Goal: Task Accomplishment & Management: Use online tool/utility

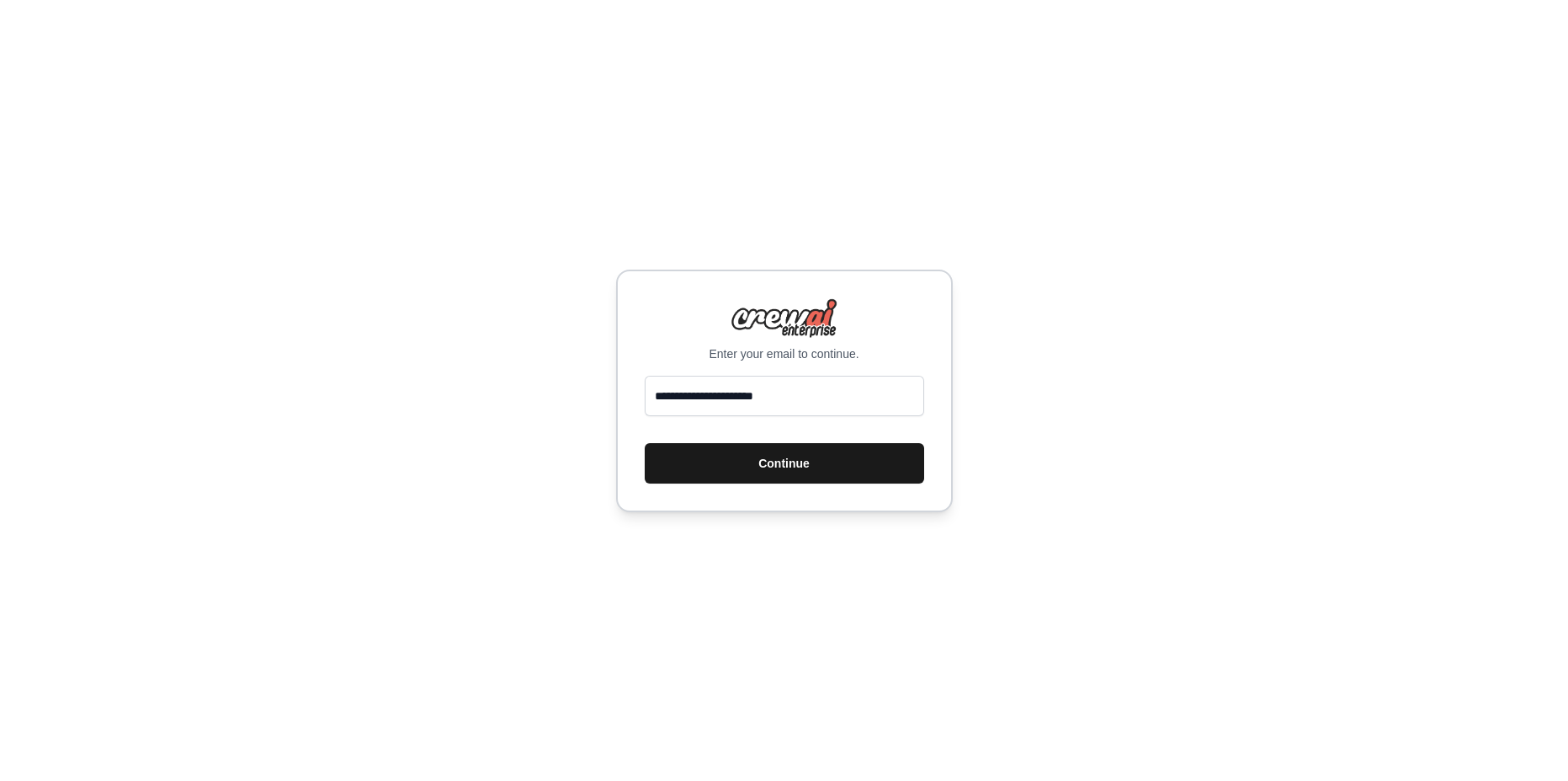
click at [788, 466] on button "Continue" at bounding box center [784, 463] width 279 height 41
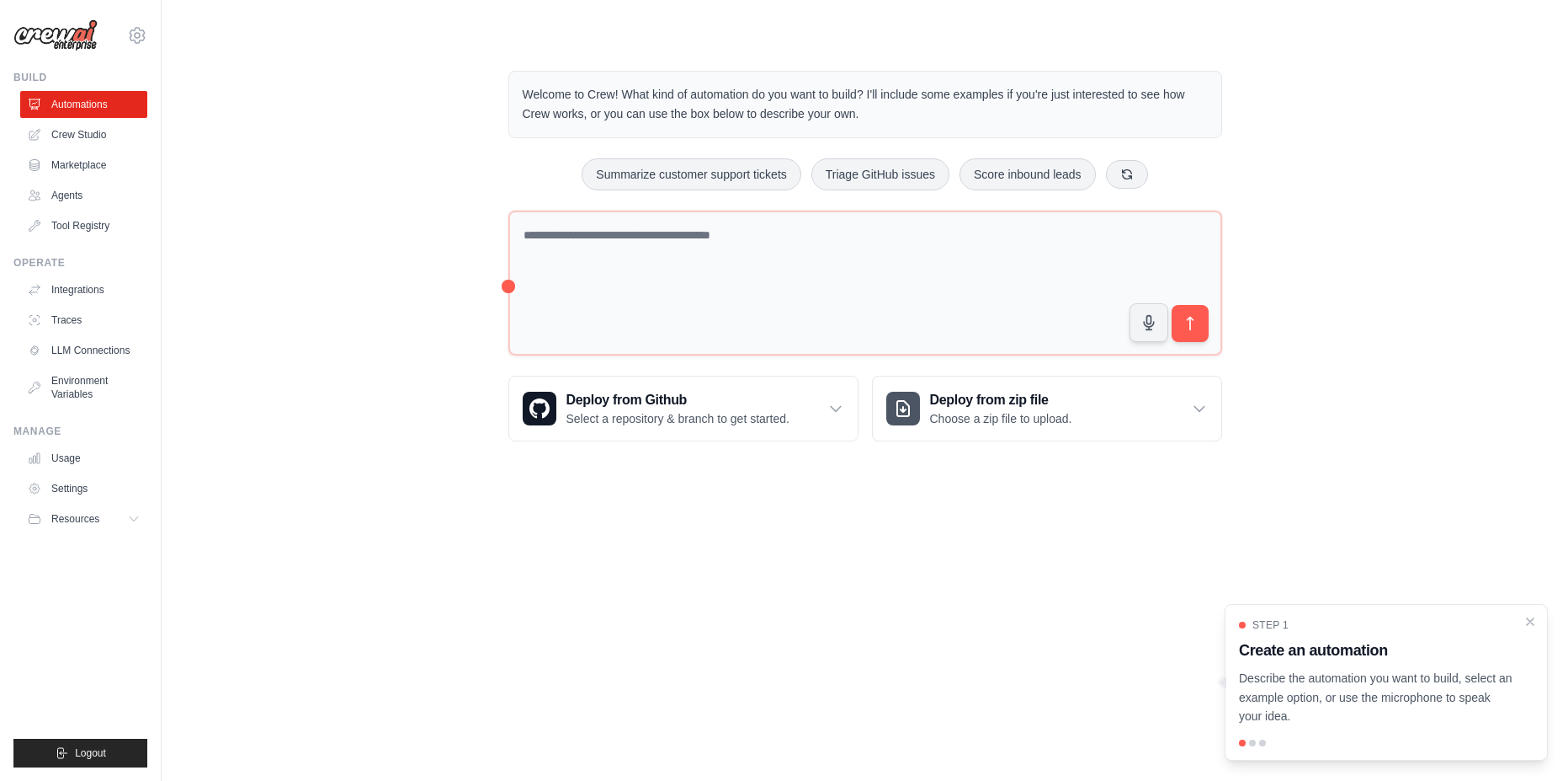
click at [1444, 680] on p "Describe the automation you want to build, select an example option, or use the…" at bounding box center [1376, 697] width 274 height 57
drag, startPoint x: 1444, startPoint y: 680, endPoint x: 1311, endPoint y: 680, distance: 133.0
click at [1311, 680] on p "Describe the automation you want to build, select an example option, or use the…" at bounding box center [1376, 697] width 274 height 57
click at [1253, 739] on div at bounding box center [1252, 742] width 7 height 7
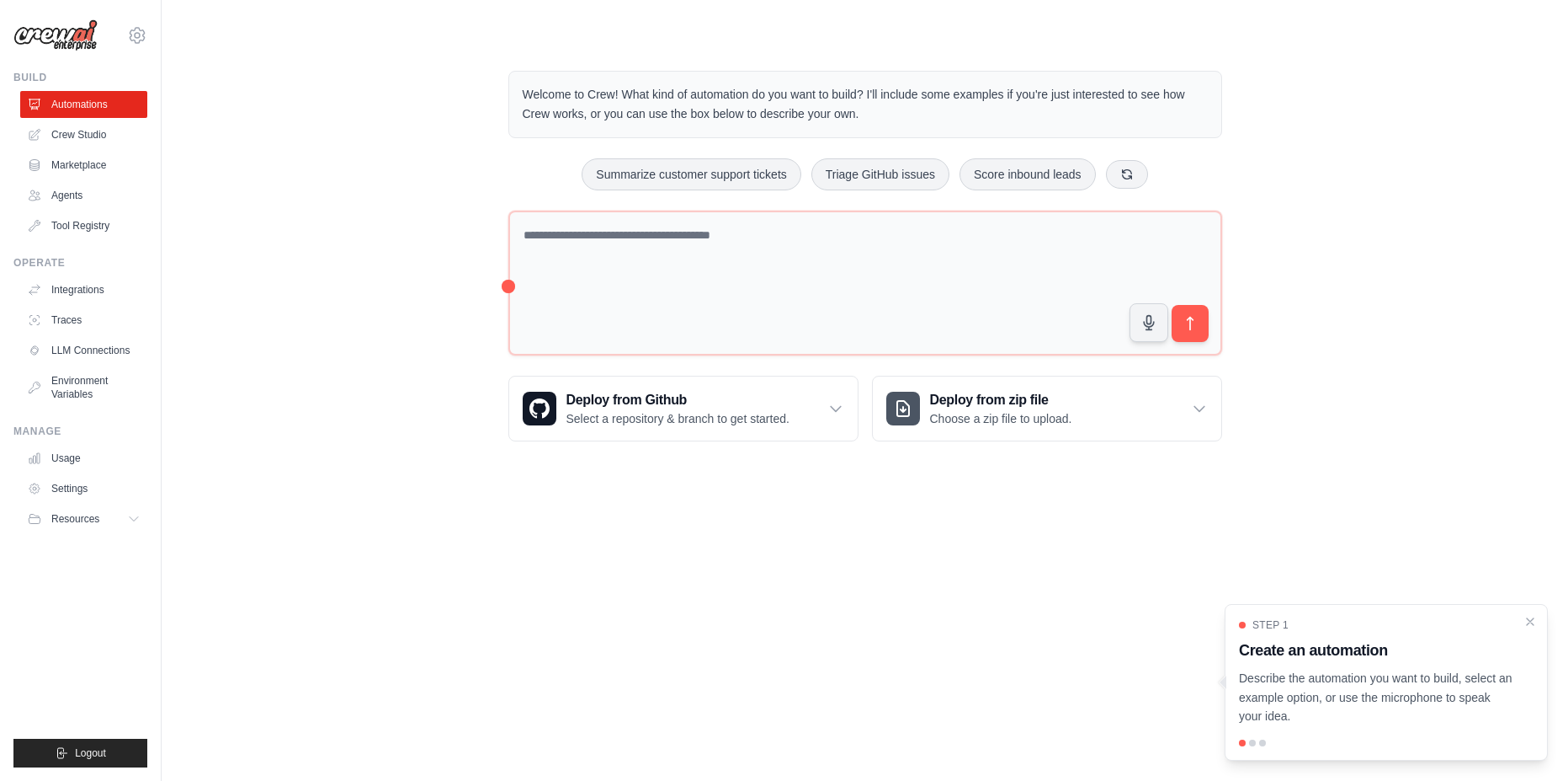
click at [1253, 744] on div at bounding box center [1252, 742] width 7 height 7
click at [1260, 744] on div at bounding box center [1262, 742] width 7 height 7
click at [1287, 724] on p "Describe the automation you want to build, select an example option, or use the…" at bounding box center [1376, 697] width 274 height 57
click at [1531, 616] on icon "Close walkthrough" at bounding box center [1530, 621] width 15 height 15
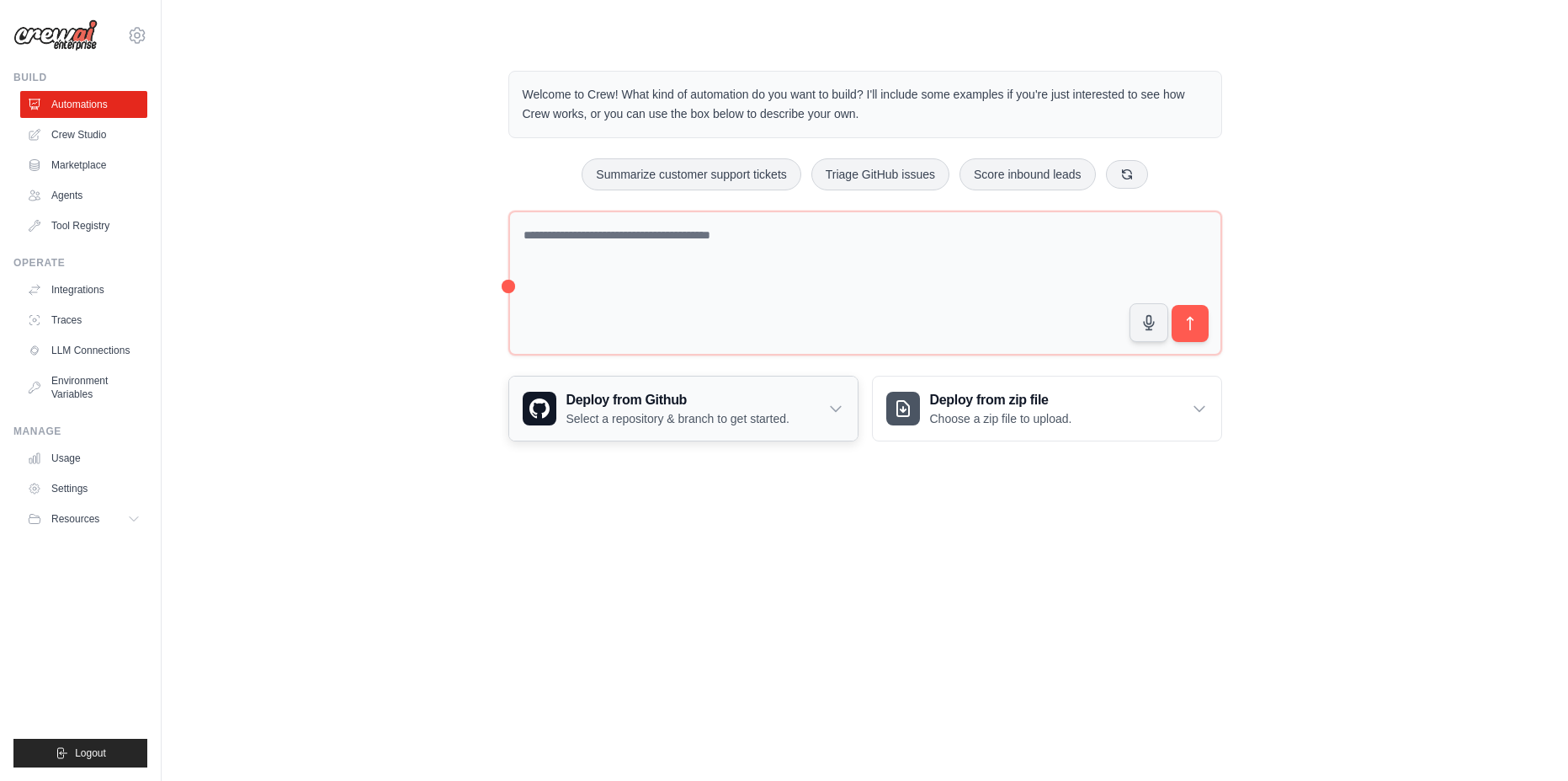
click at [851, 404] on div "Deploy from Github Select a repository & branch to get started." at bounding box center [683, 409] width 348 height 64
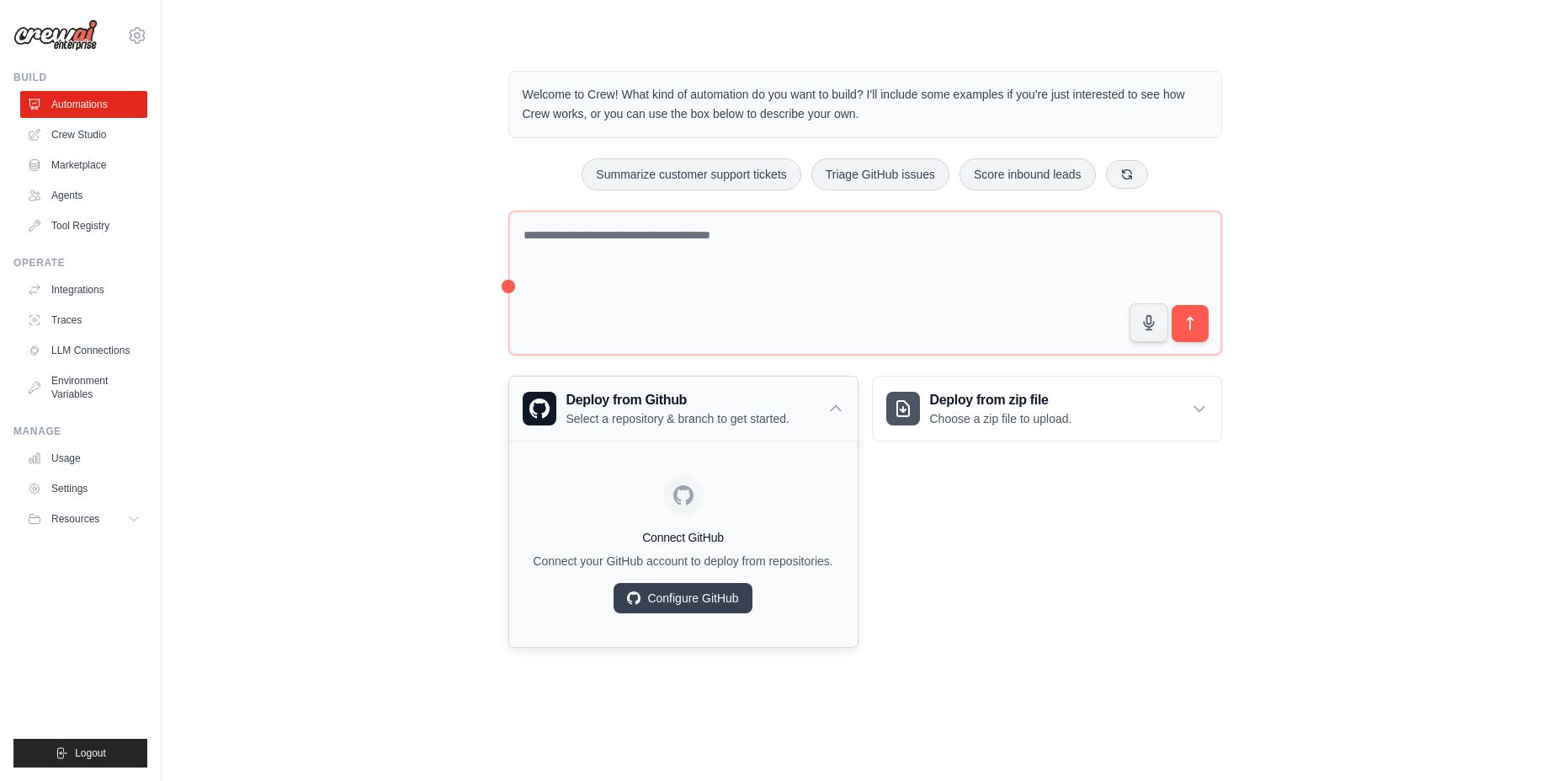
click at [849, 407] on div "Deploy from Github Select a repository & branch to get started." at bounding box center [683, 409] width 348 height 64
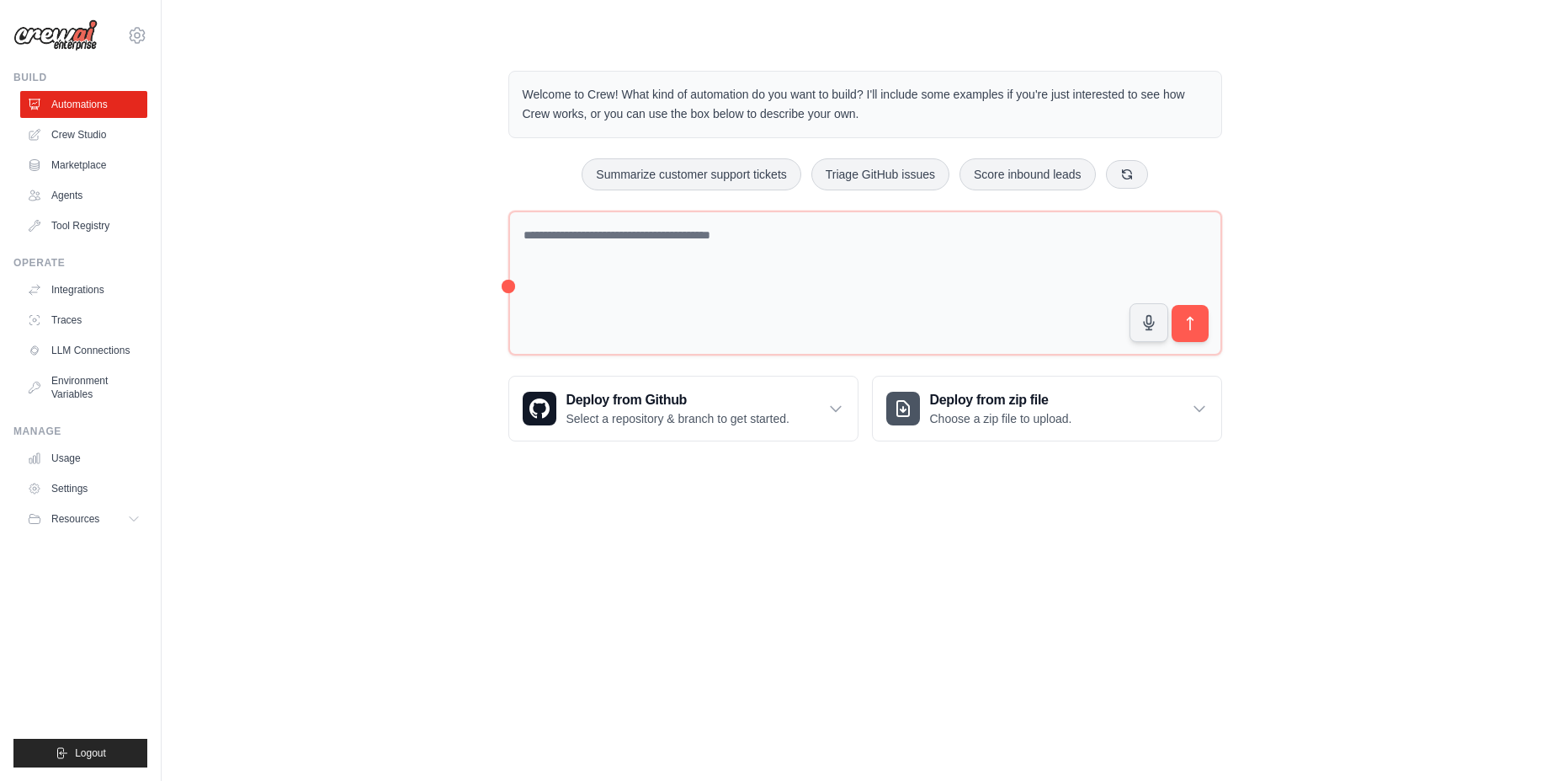
click at [305, 246] on div "Welcome to Crew! What kind of automation do you want to build? I'll include som…" at bounding box center [865, 256] width 1353 height 424
click at [688, 173] on button "Summarize customer support tickets" at bounding box center [691, 173] width 219 height 32
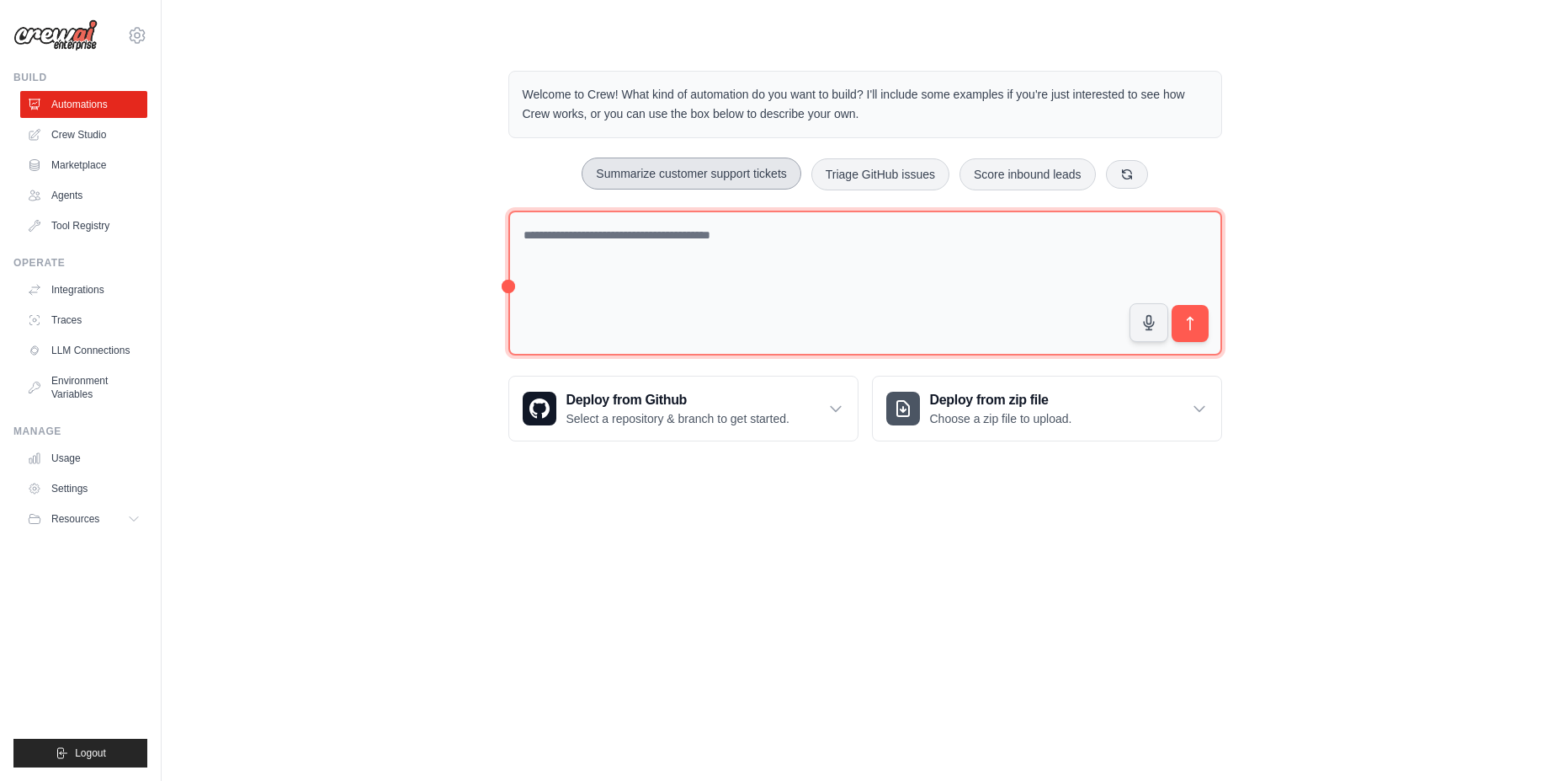
type textarea "**********"
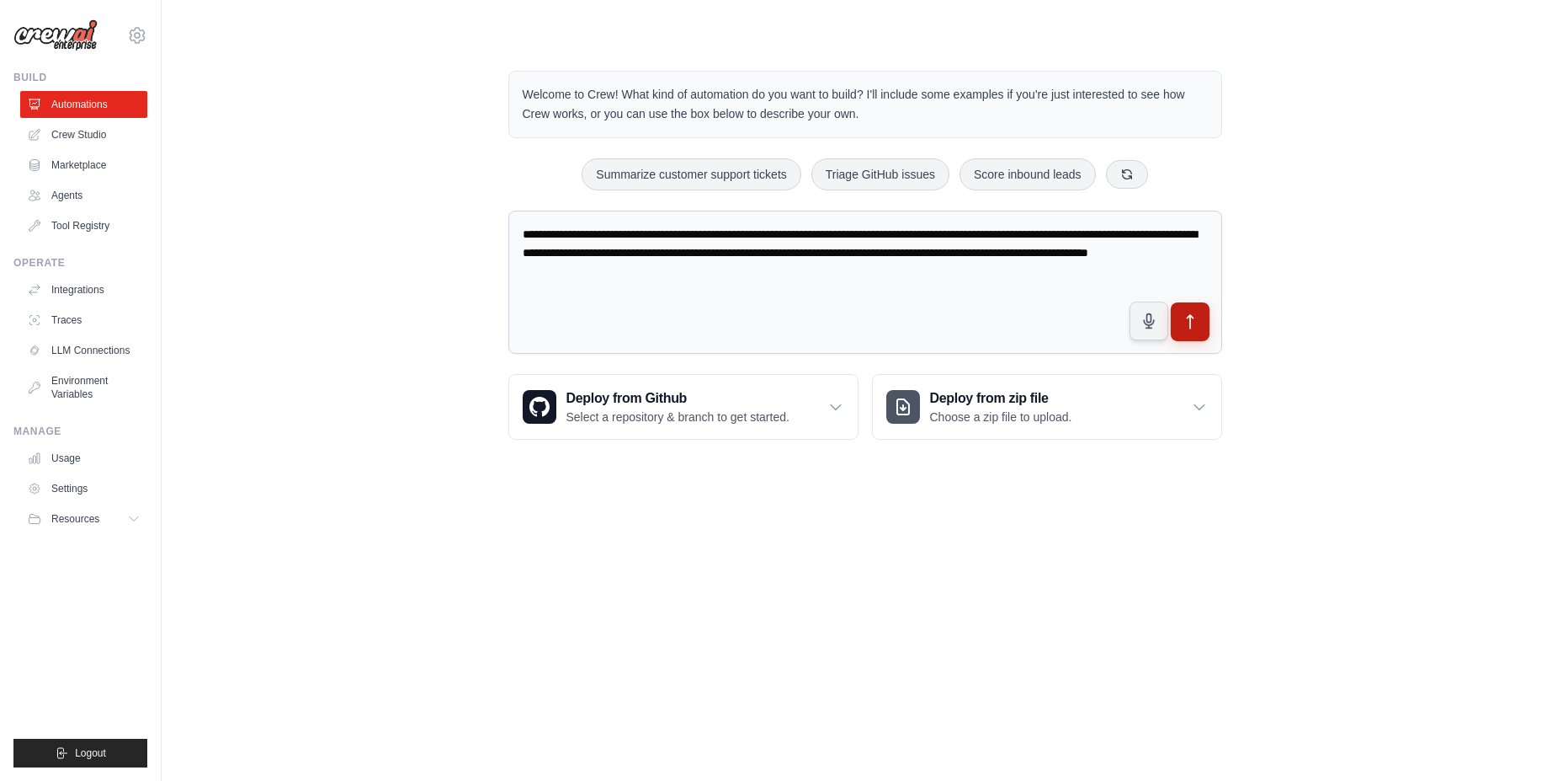
click at [1200, 318] on button "submit" at bounding box center [1189, 321] width 39 height 39
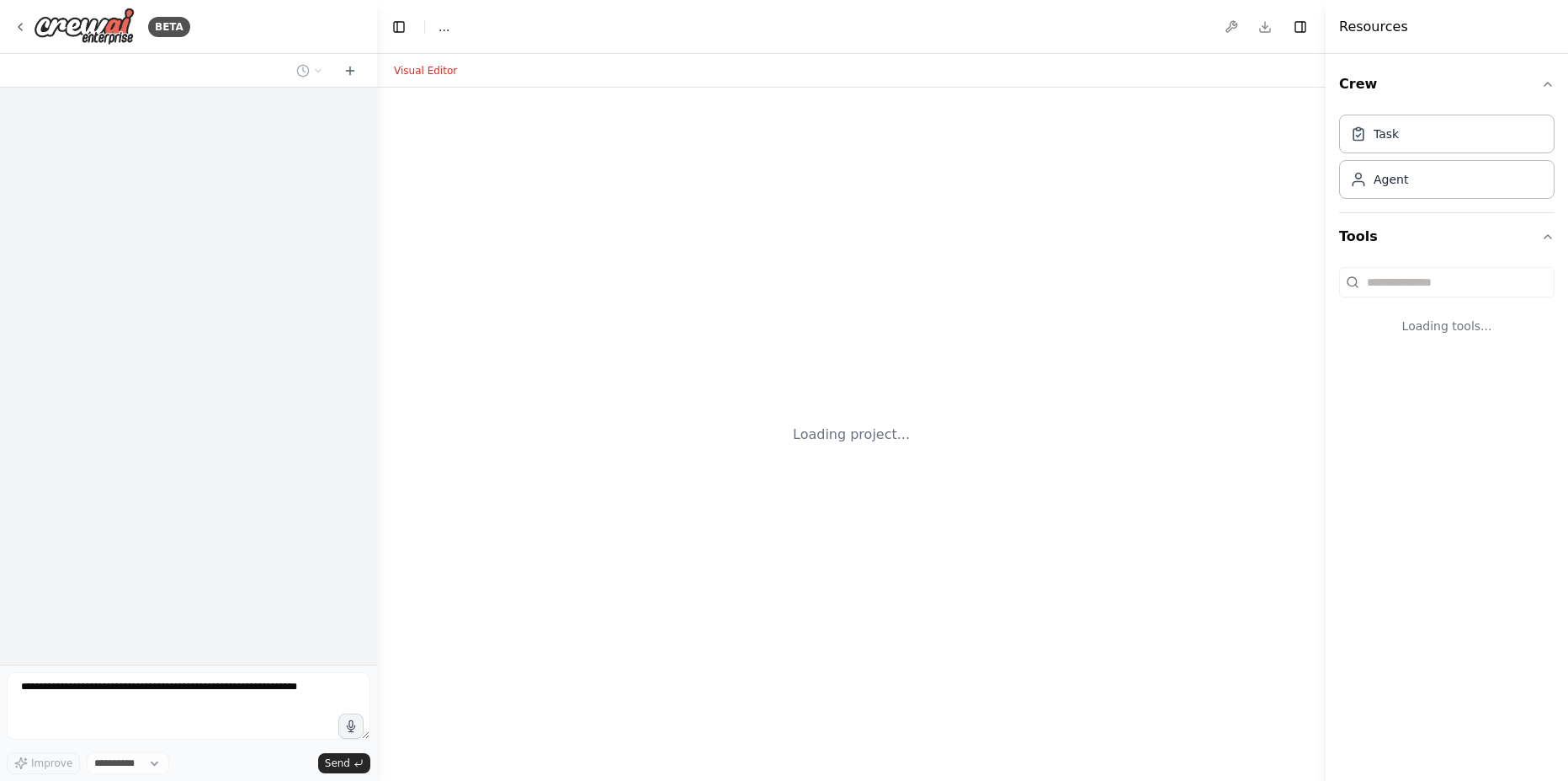
select select "****"
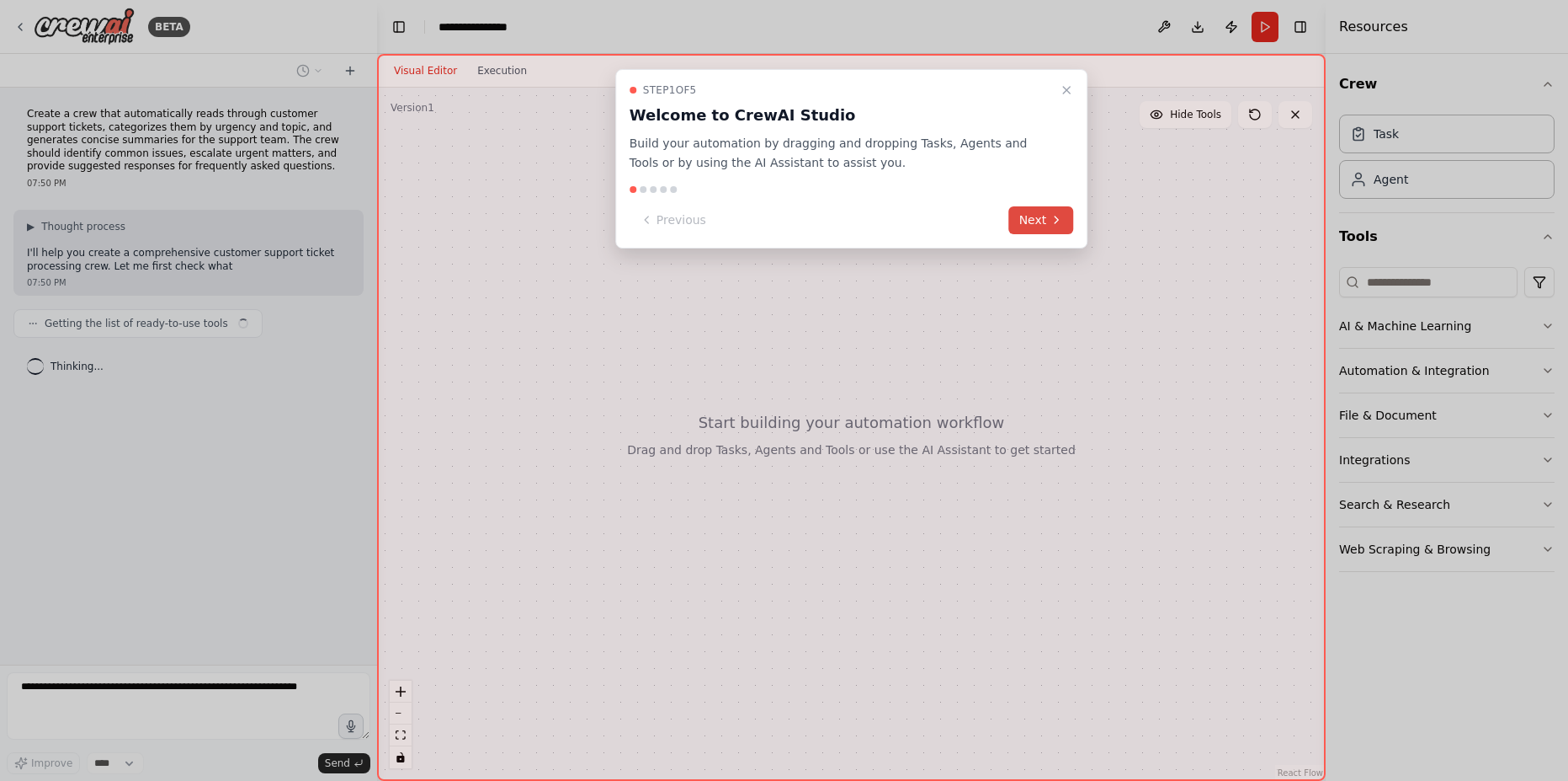
click at [1048, 219] on button "Next" at bounding box center [1042, 220] width 64 height 27
click at [1048, 219] on div at bounding box center [784, 390] width 1568 height 781
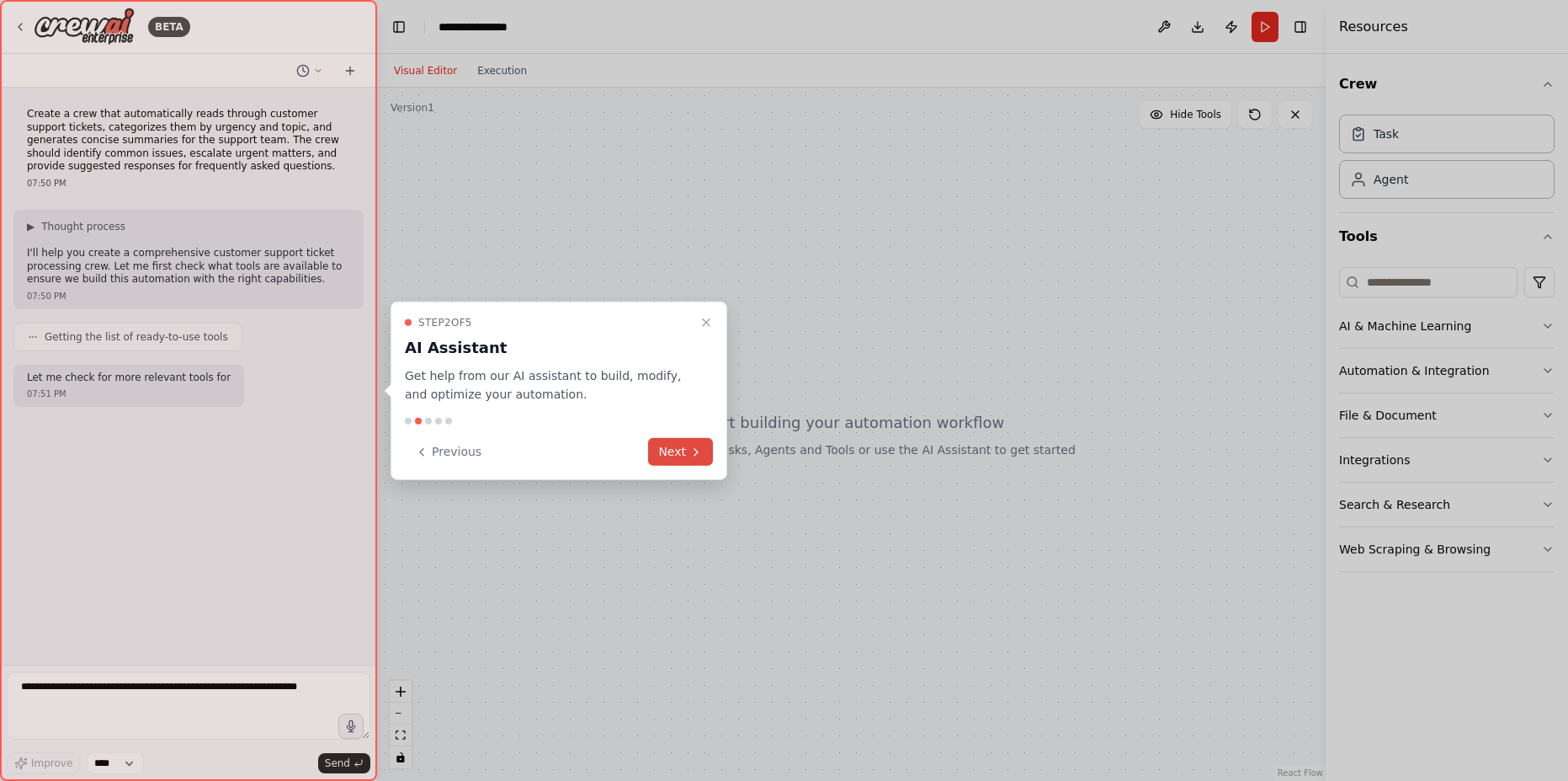
click at [677, 442] on button "Next" at bounding box center [680, 452] width 64 height 27
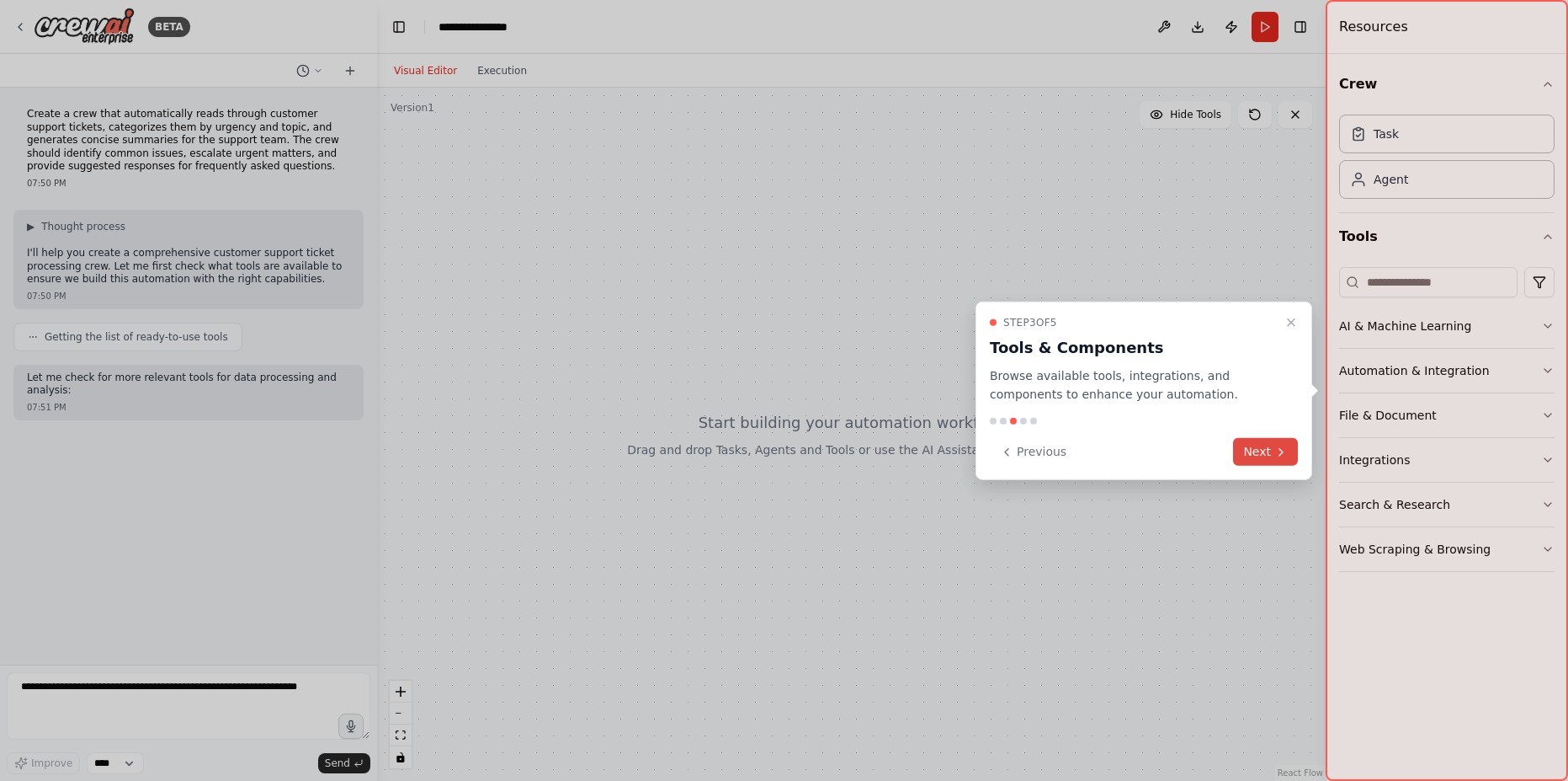
click at [1260, 457] on button "Next" at bounding box center [1265, 452] width 64 height 27
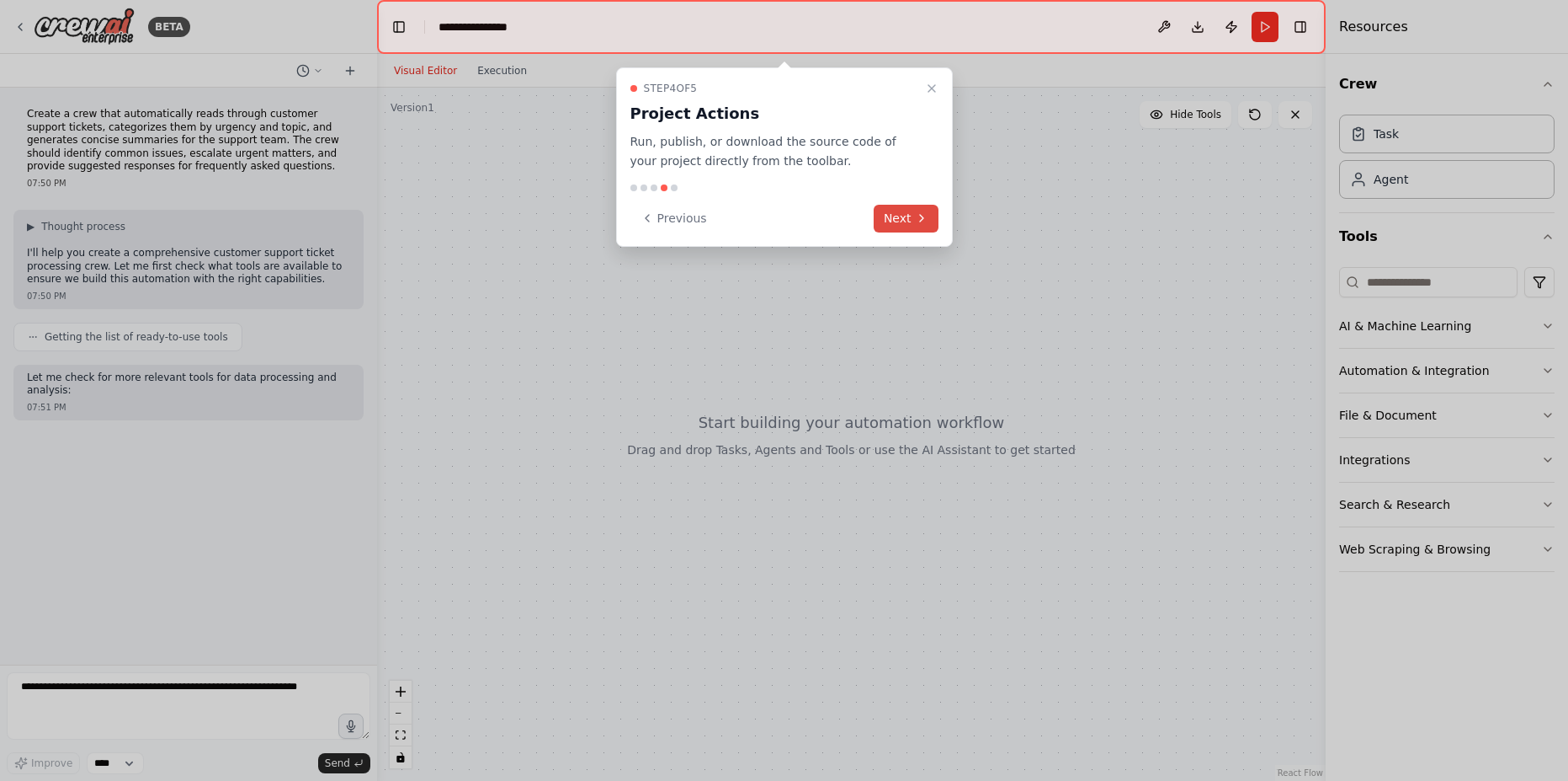
click at [915, 211] on icon at bounding box center [922, 218] width 13 height 13
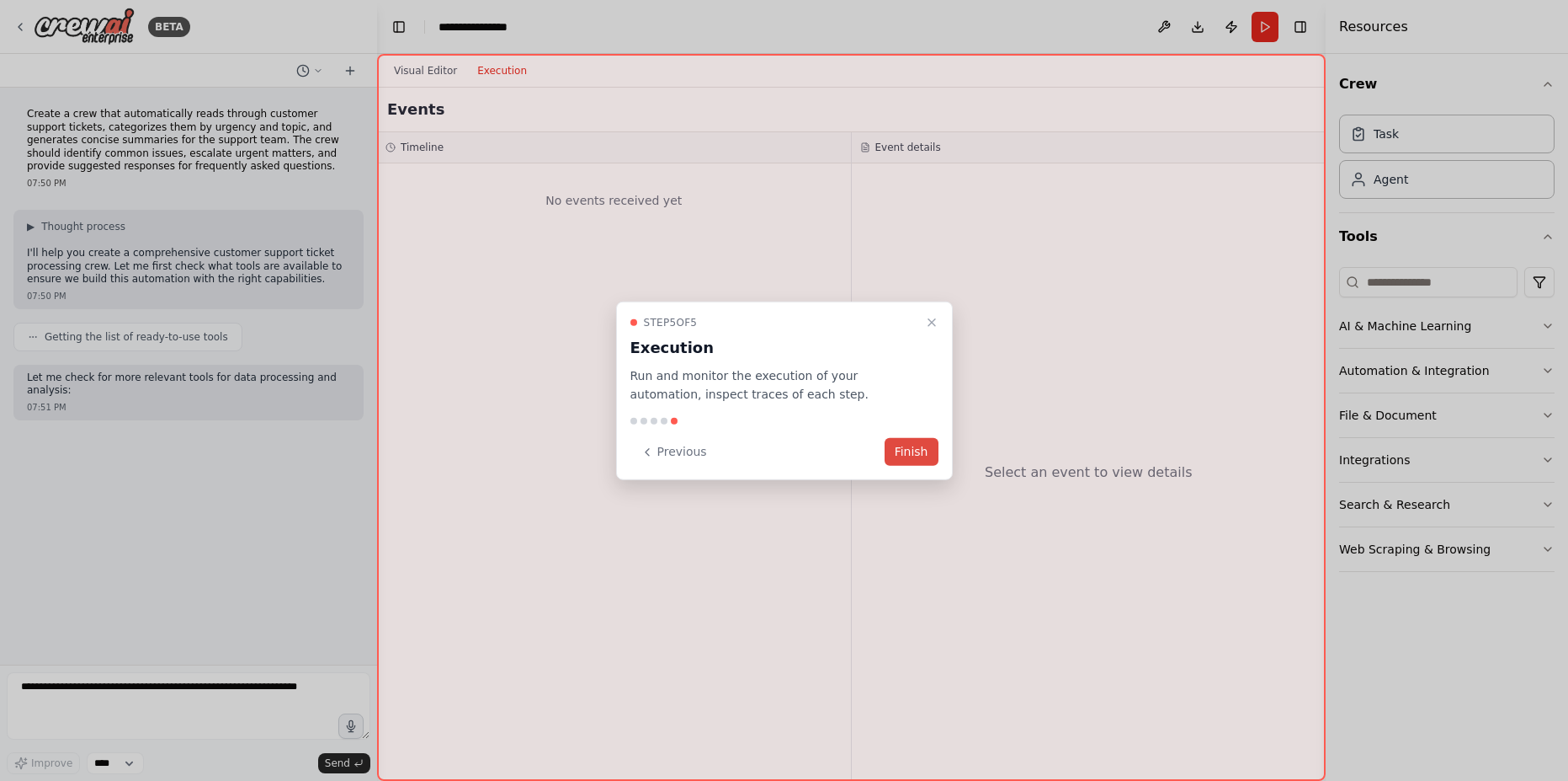
click at [904, 445] on button "Finish" at bounding box center [911, 452] width 54 height 27
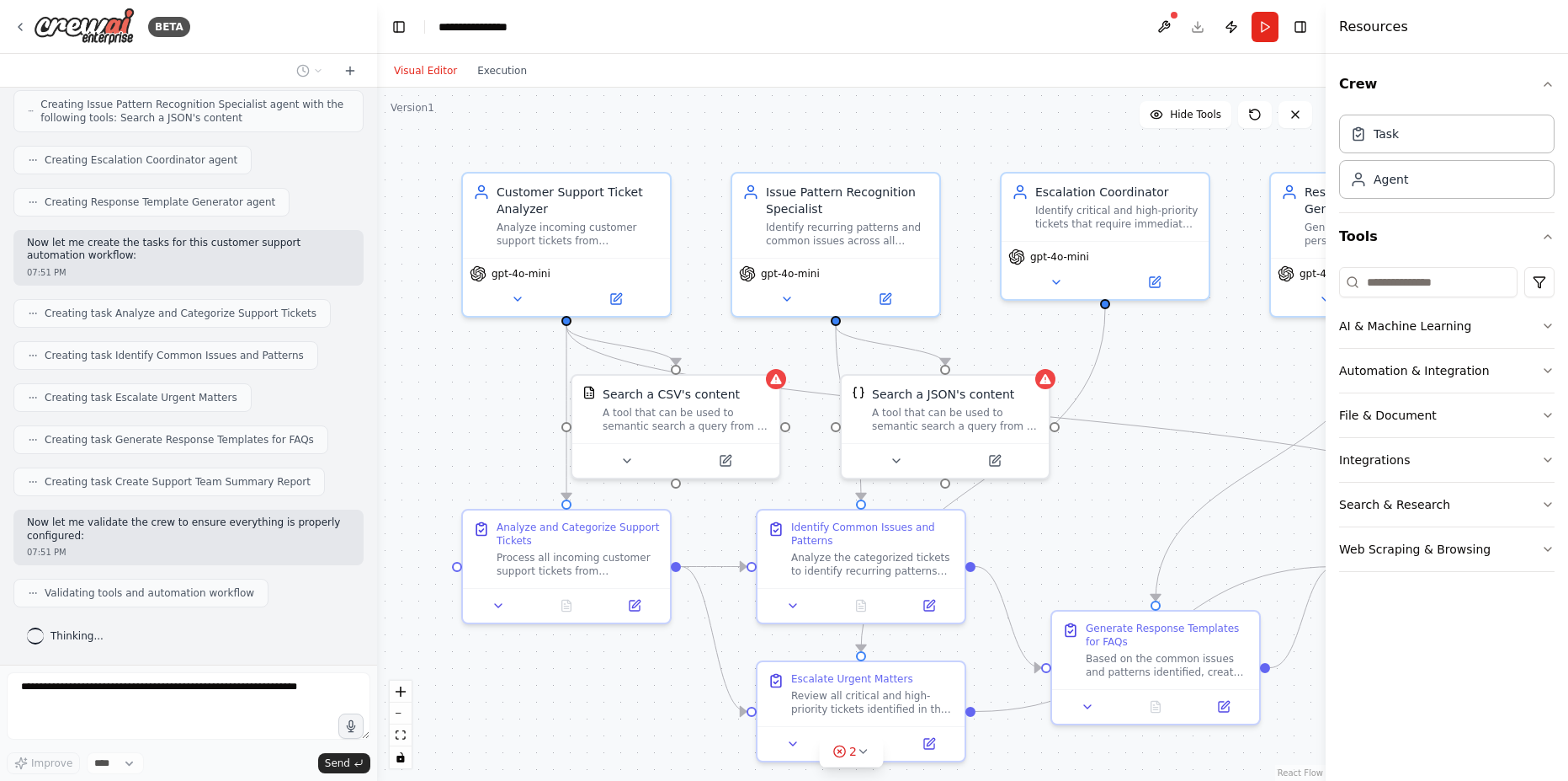
scroll to position [580, 0]
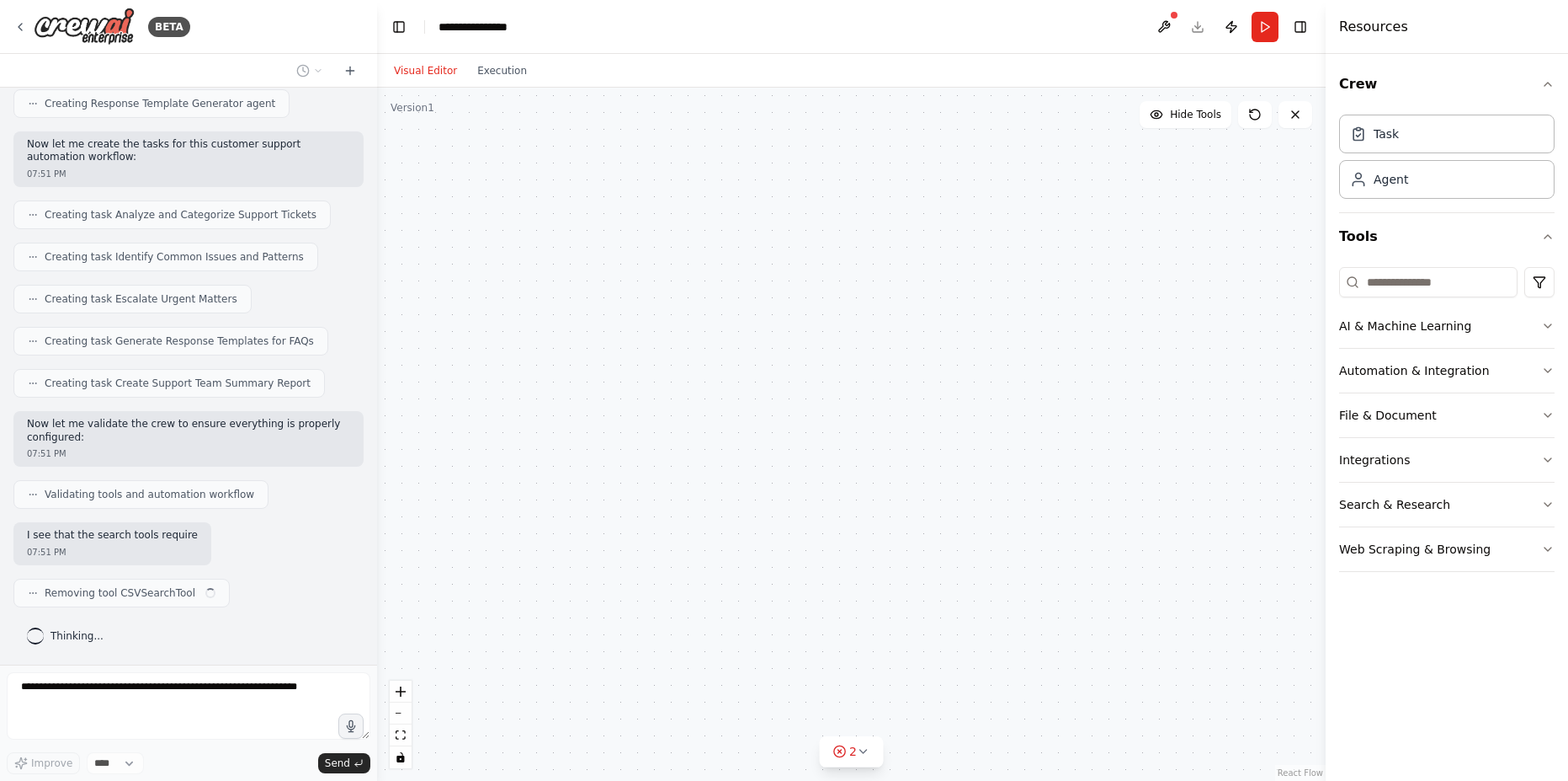
click at [1198, 371] on div "Customer Support Ticket Analyzer Analyze incoming customer support tickets from…" at bounding box center [852, 435] width 949 height 693
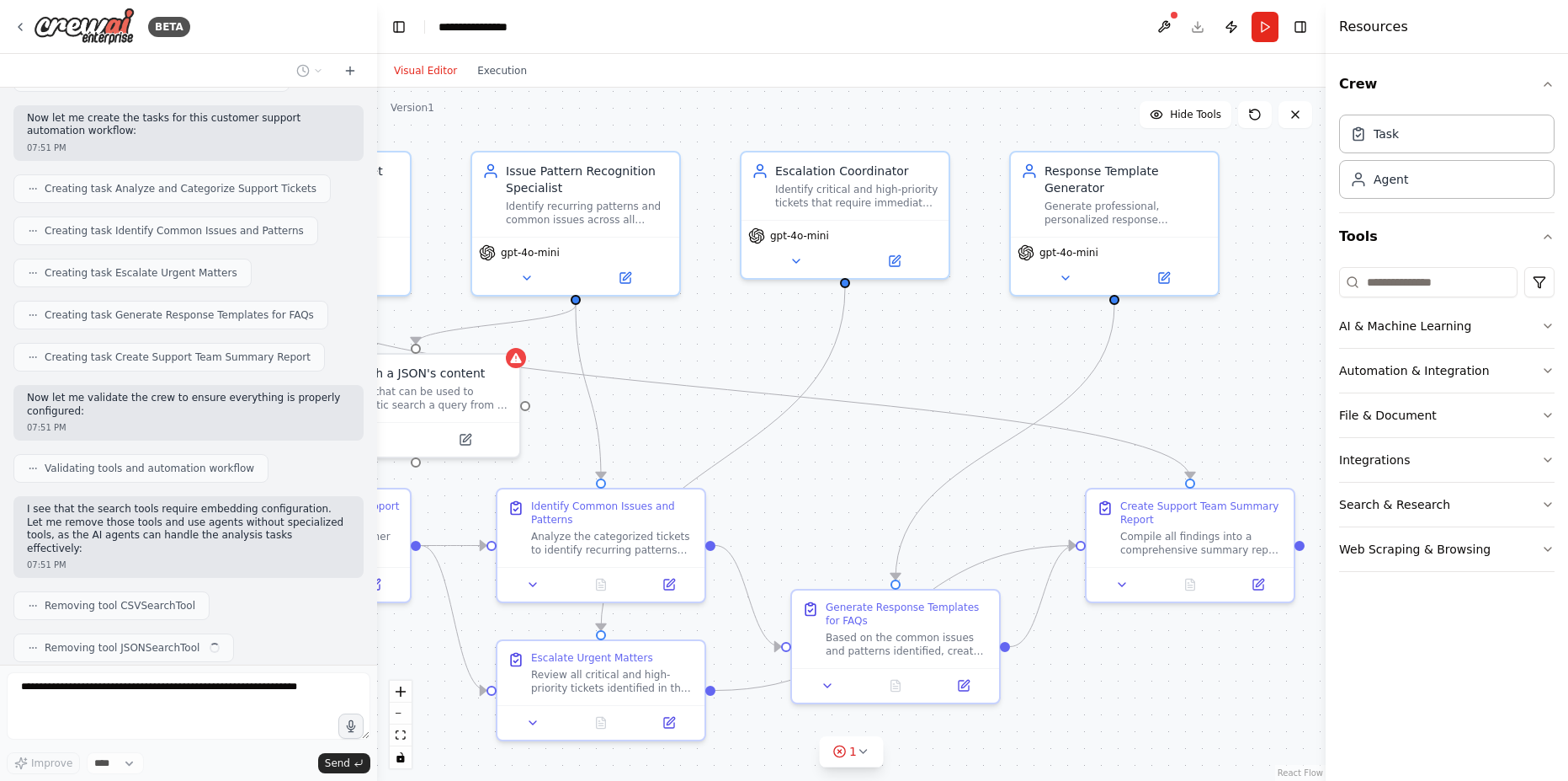
scroll to position [648, 0]
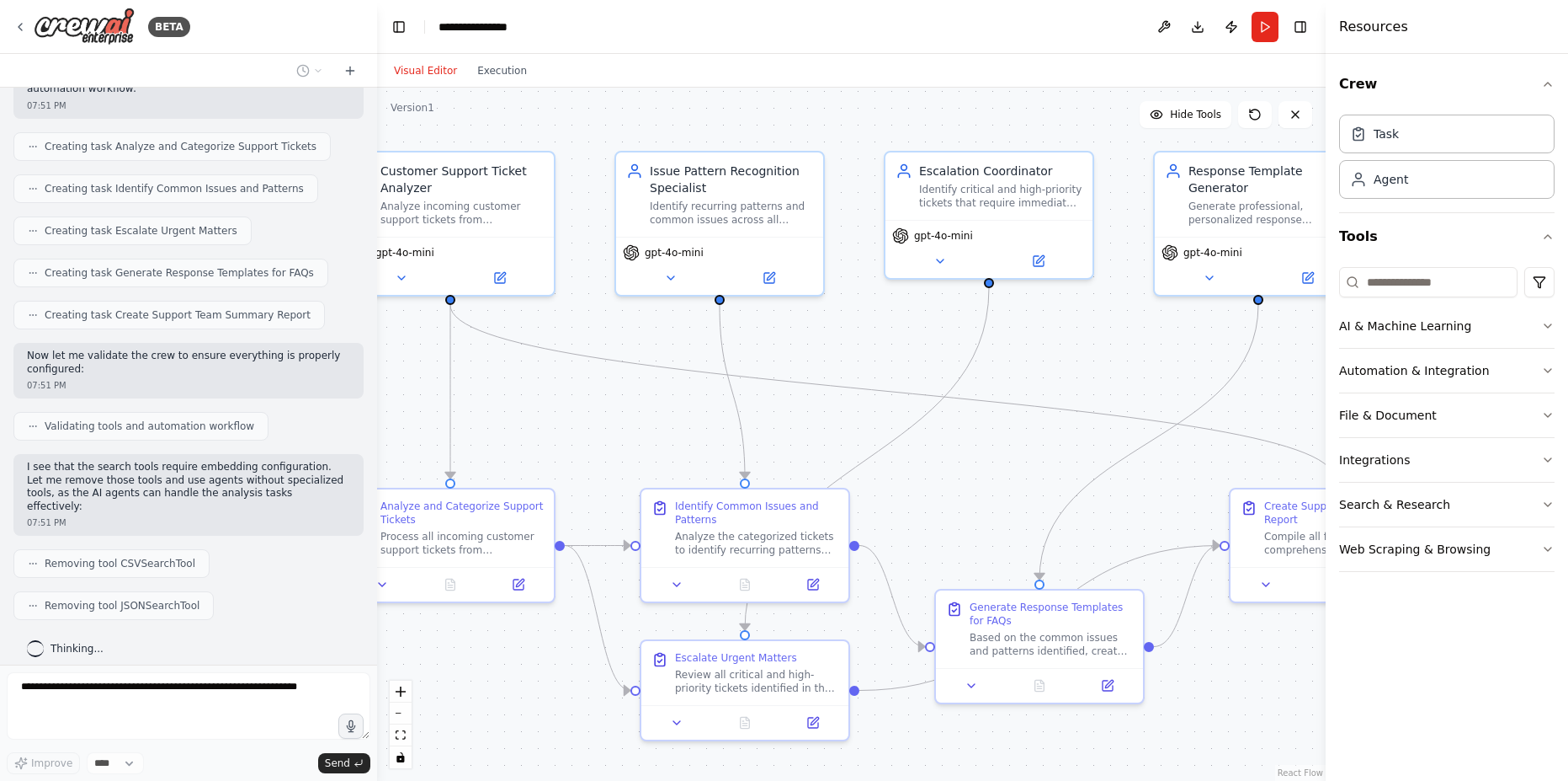
drag, startPoint x: 1198, startPoint y: 371, endPoint x: 1082, endPoint y: 350, distance: 117.9
click at [1082, 350] on div ".deletable-edge-delete-btn { width: 20px; height: 20px; border: 0px solid #ffff…" at bounding box center [852, 435] width 949 height 693
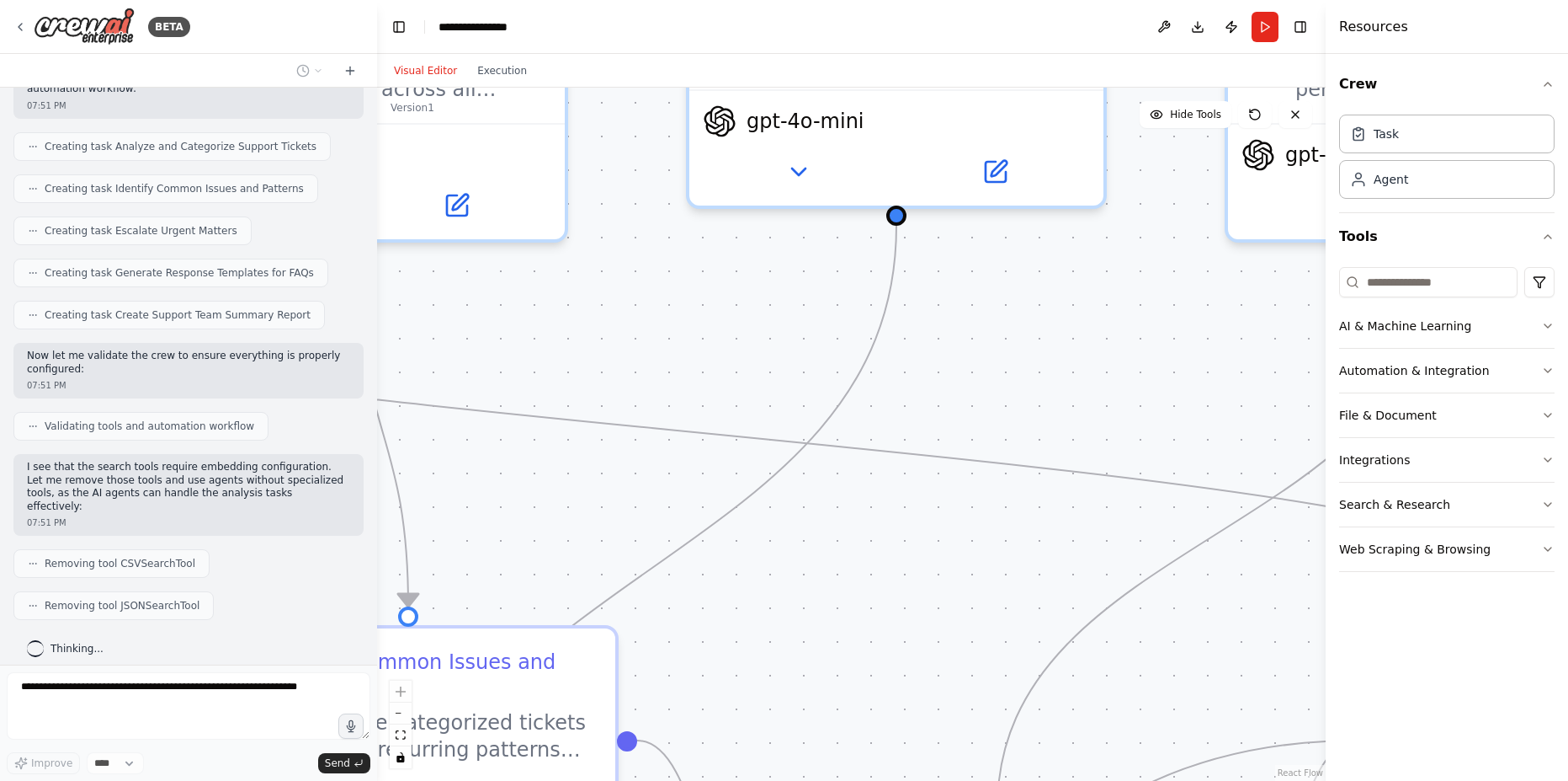
click at [1070, 365] on div ".deletable-edge-delete-btn { width: 20px; height: 20px; border: 0px solid #ffff…" at bounding box center [852, 435] width 949 height 693
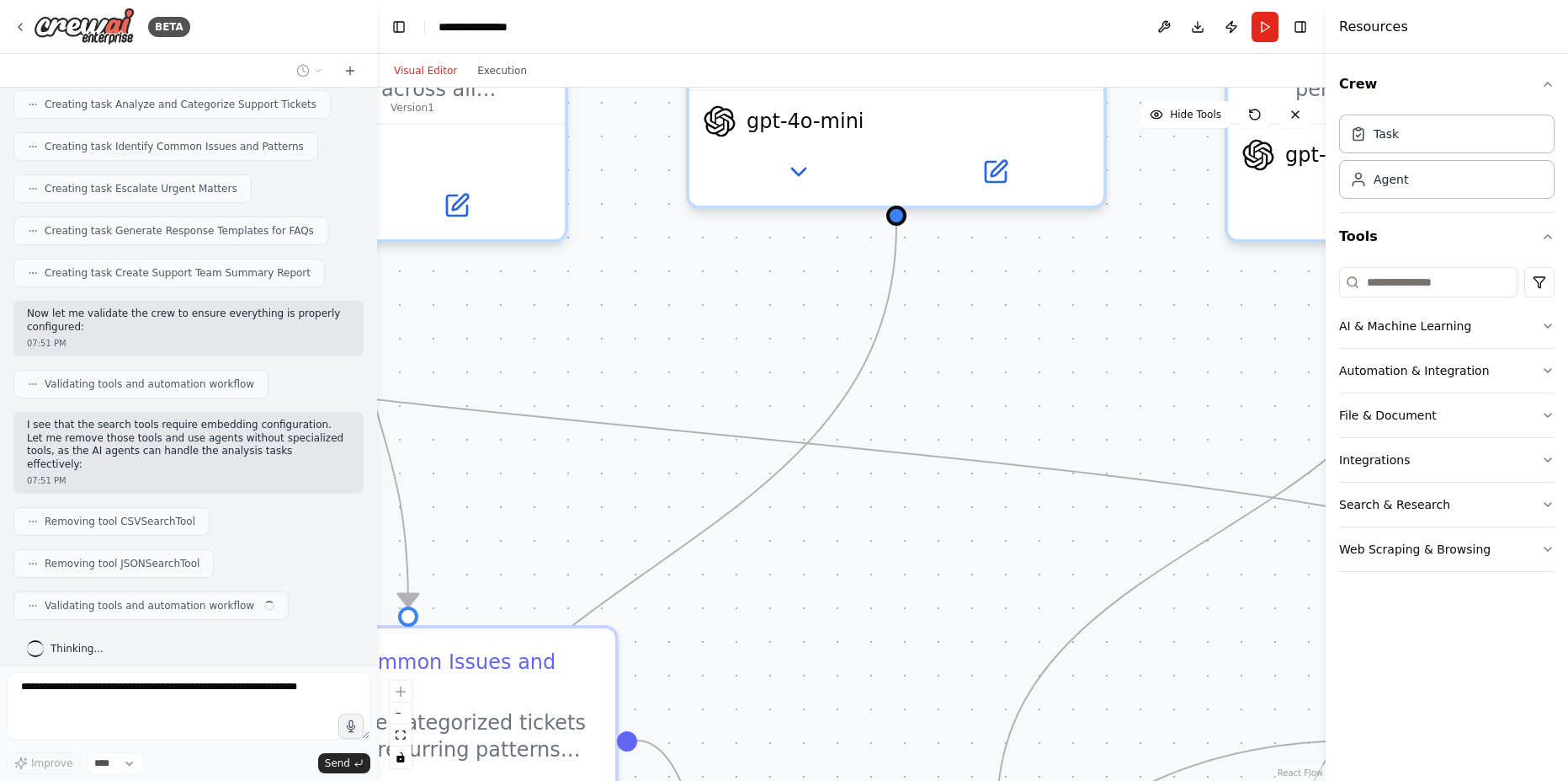
click at [1070, 365] on div ".deletable-edge-delete-btn { width: 20px; height: 20px; border: 0px solid #ffff…" at bounding box center [852, 435] width 949 height 693
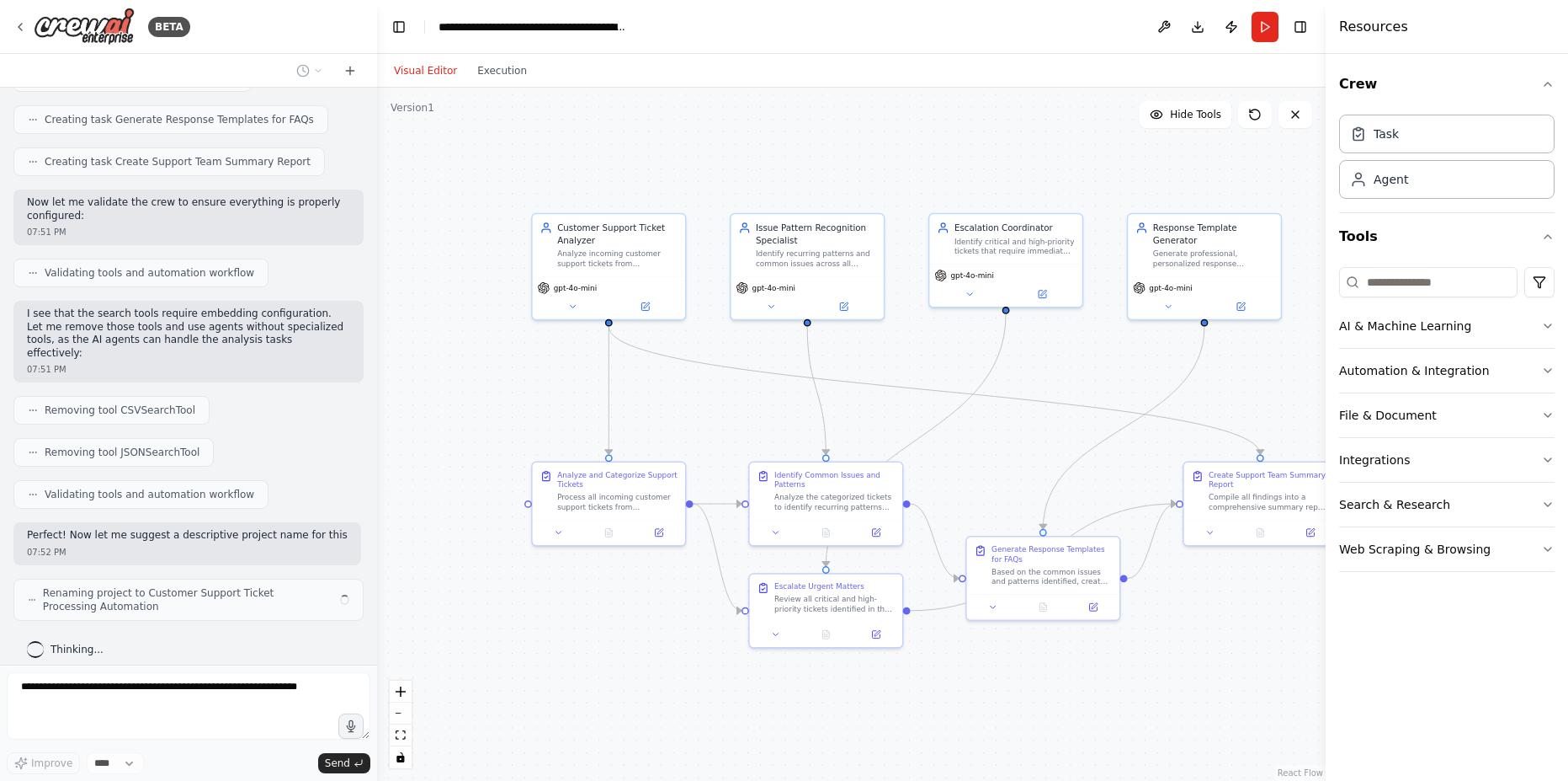
click at [1070, 365] on div ".deletable-edge-delete-btn { width: 20px; height: 20px; border: 0px solid #ffff…" at bounding box center [852, 435] width 949 height 693
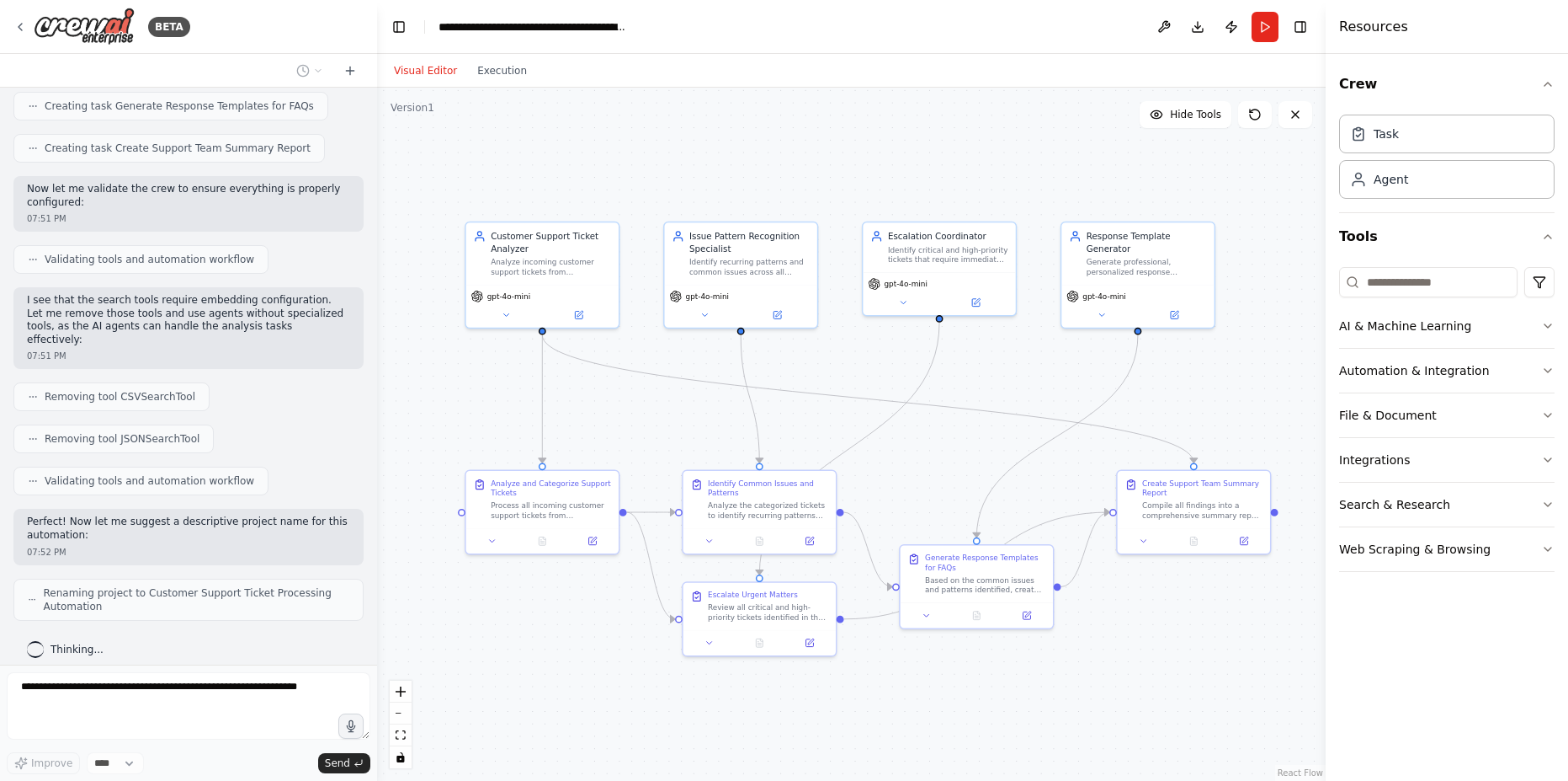
drag, startPoint x: 1070, startPoint y: 365, endPoint x: 1003, endPoint y: 374, distance: 67.6
click at [1003, 374] on div ".deletable-edge-delete-btn { width: 20px; height: 20px; border: 0px solid #ffff…" at bounding box center [852, 435] width 949 height 693
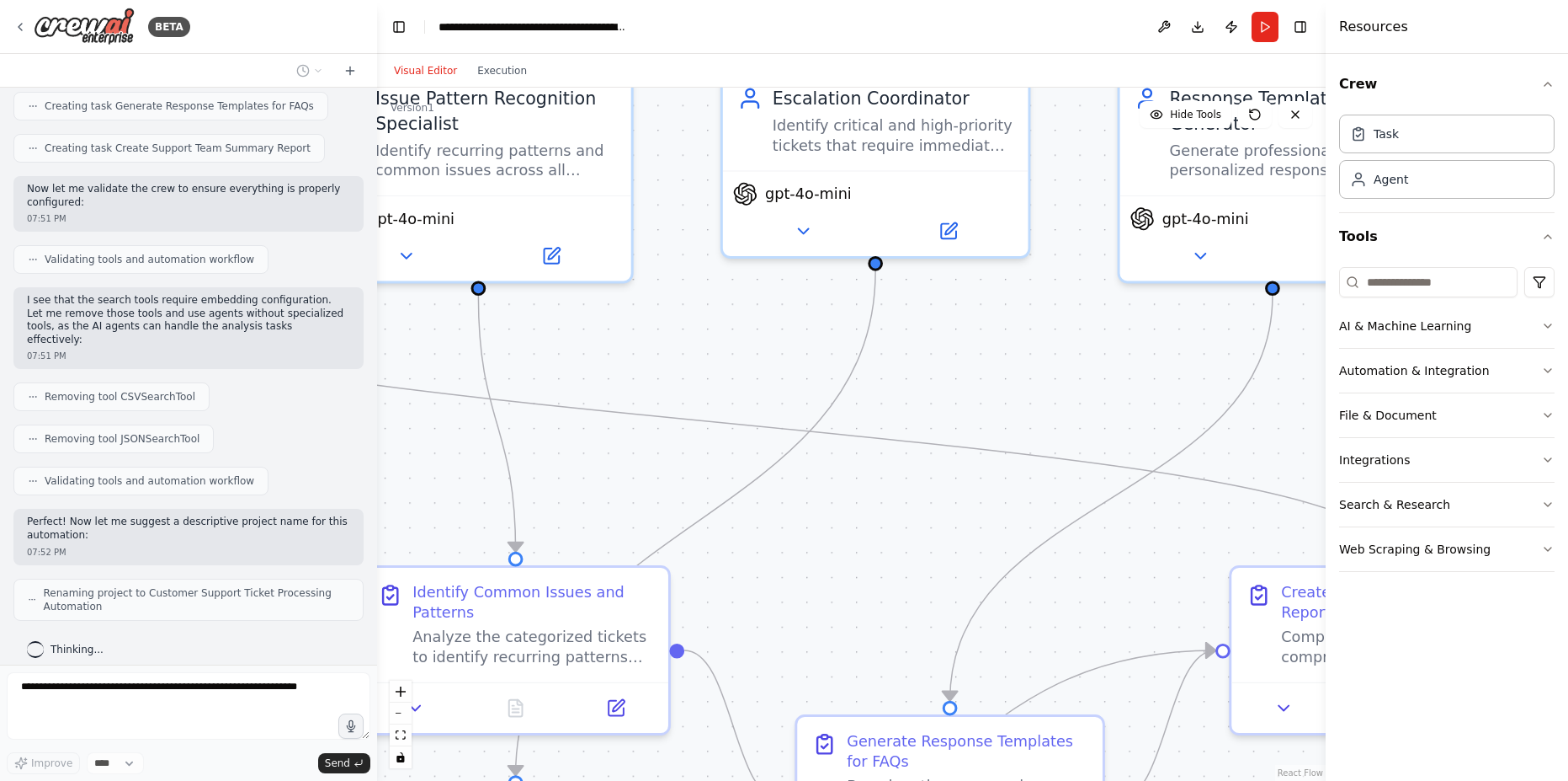
click at [1004, 373] on div ".deletable-edge-delete-btn { width: 20px; height: 20px; border: 0px solid #ffff…" at bounding box center [852, 435] width 949 height 693
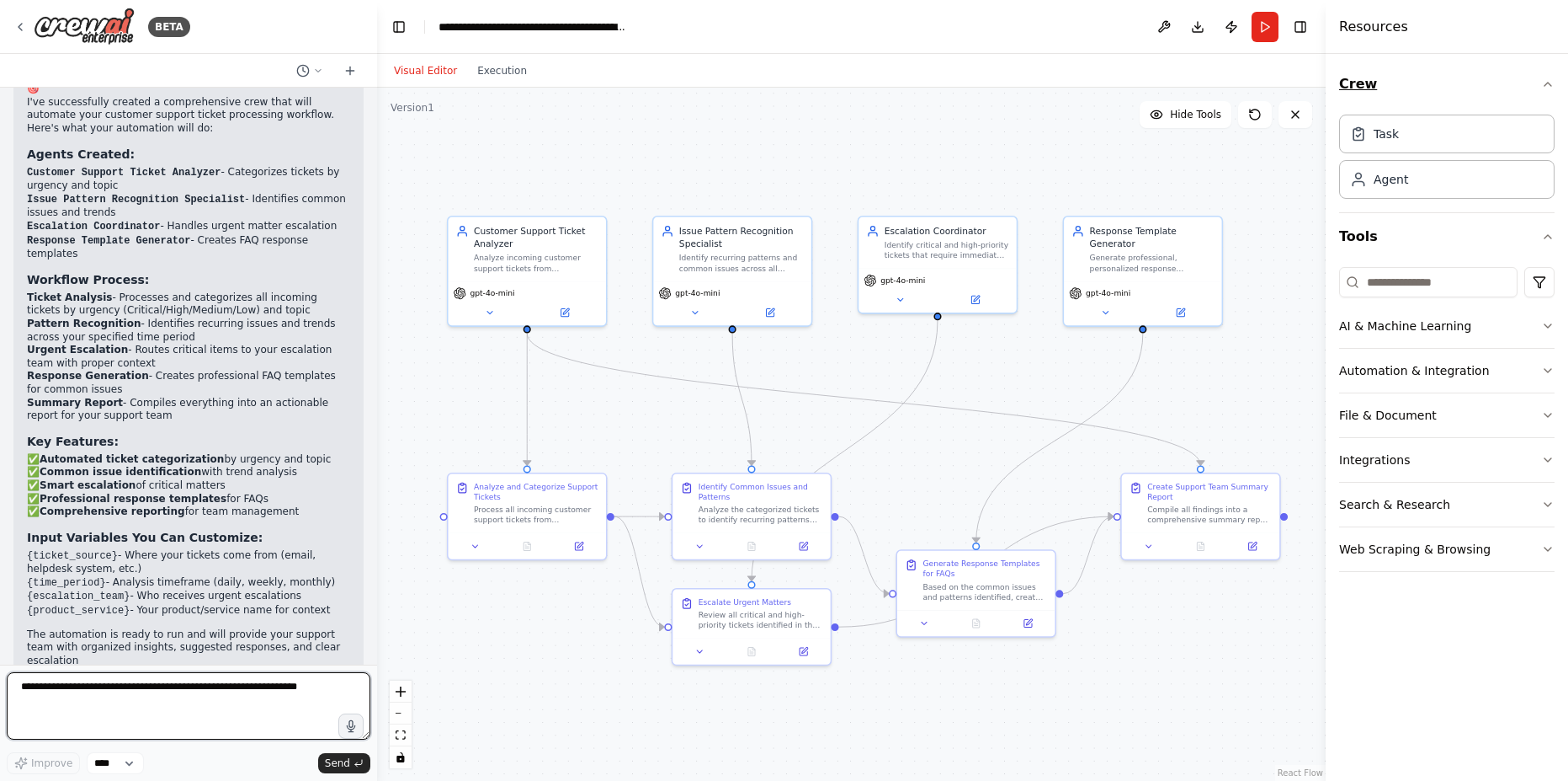
scroll to position [1399, 0]
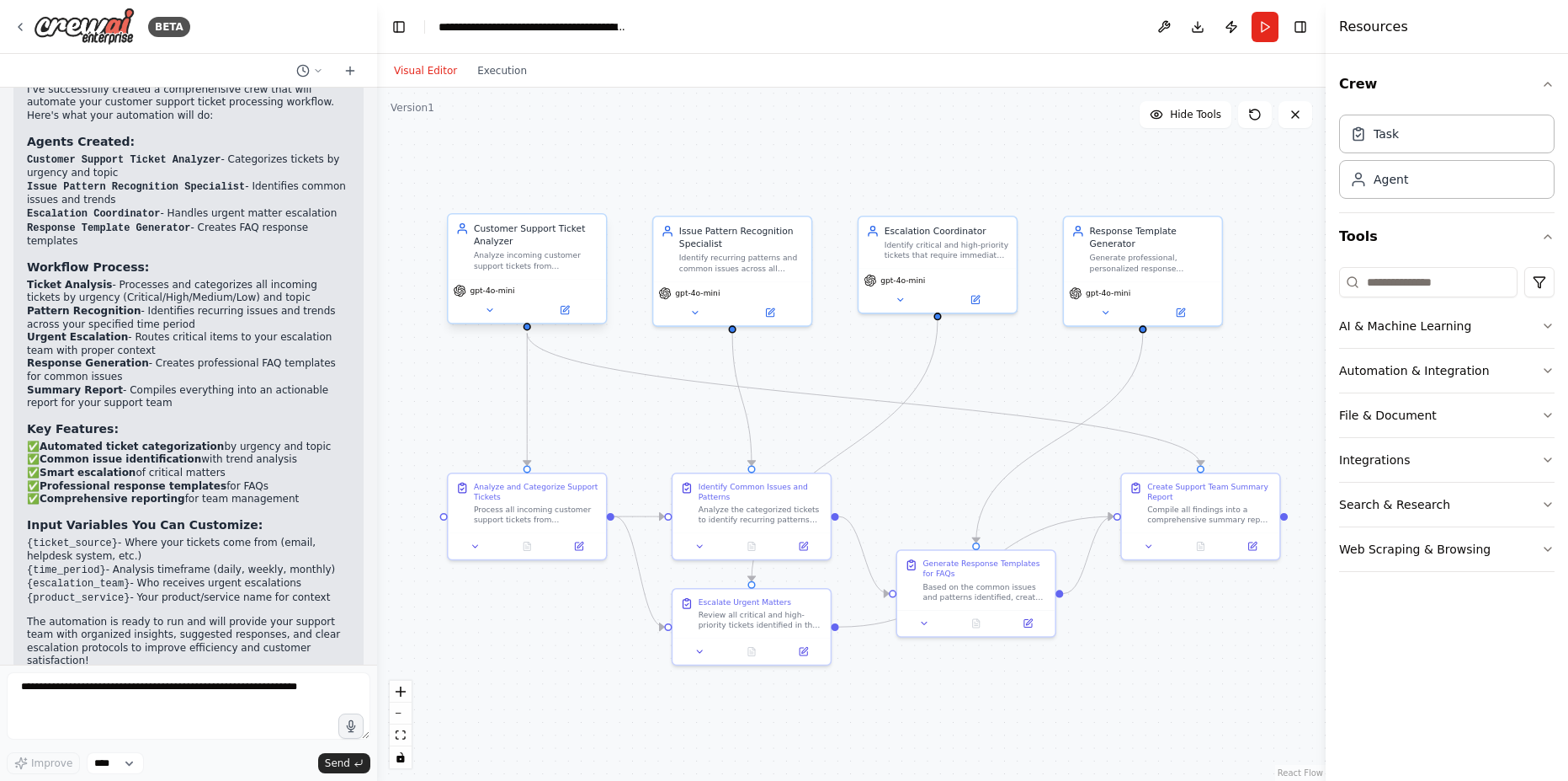
click at [505, 265] on div "Analyze incoming customer support tickets from {ticket_source}, categorize them…" at bounding box center [537, 259] width 125 height 20
click at [505, 309] on button at bounding box center [489, 310] width 73 height 15
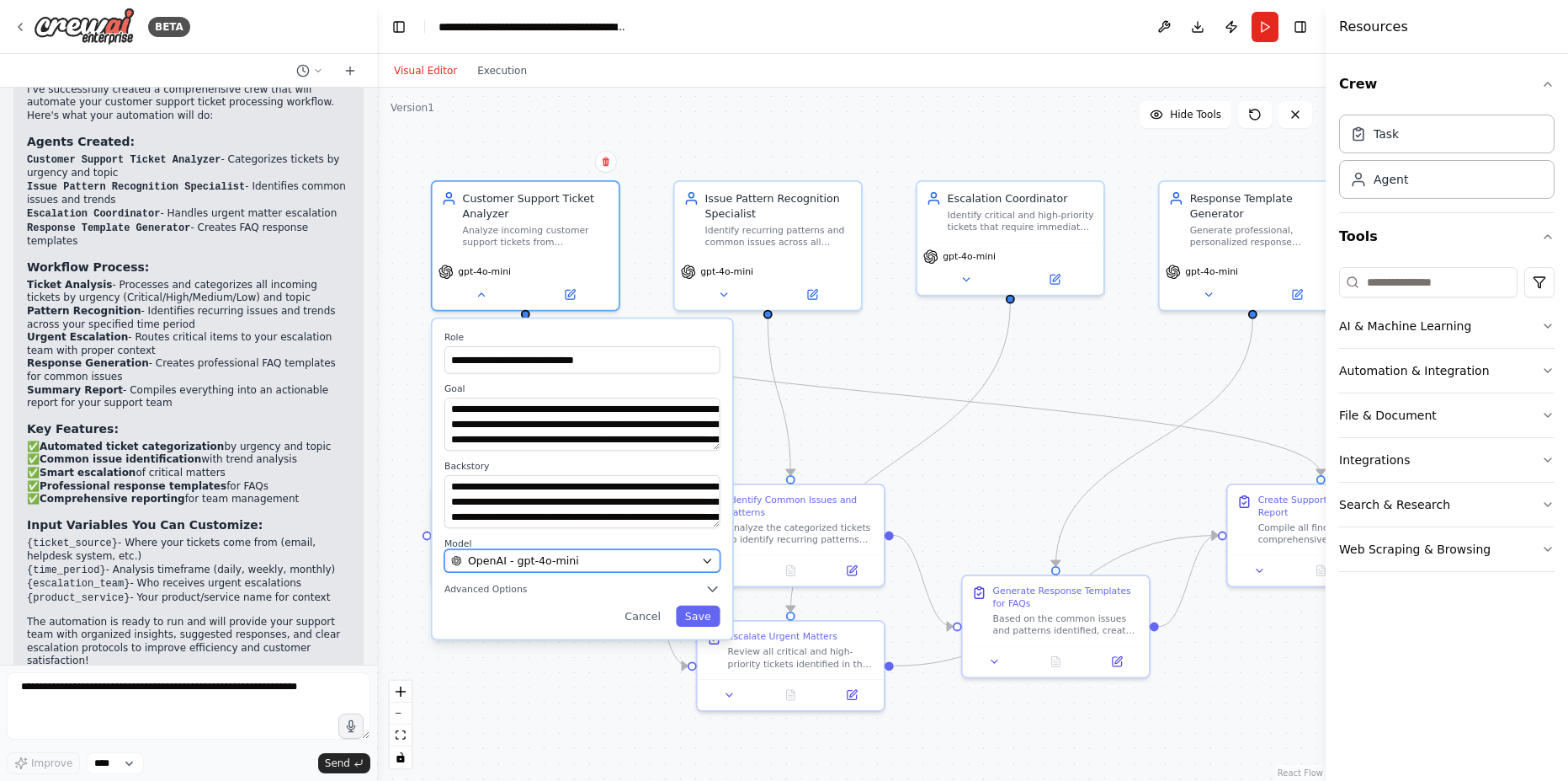
click at [575, 553] on div "OpenAI - gpt-4o-mini" at bounding box center [573, 560] width 244 height 15
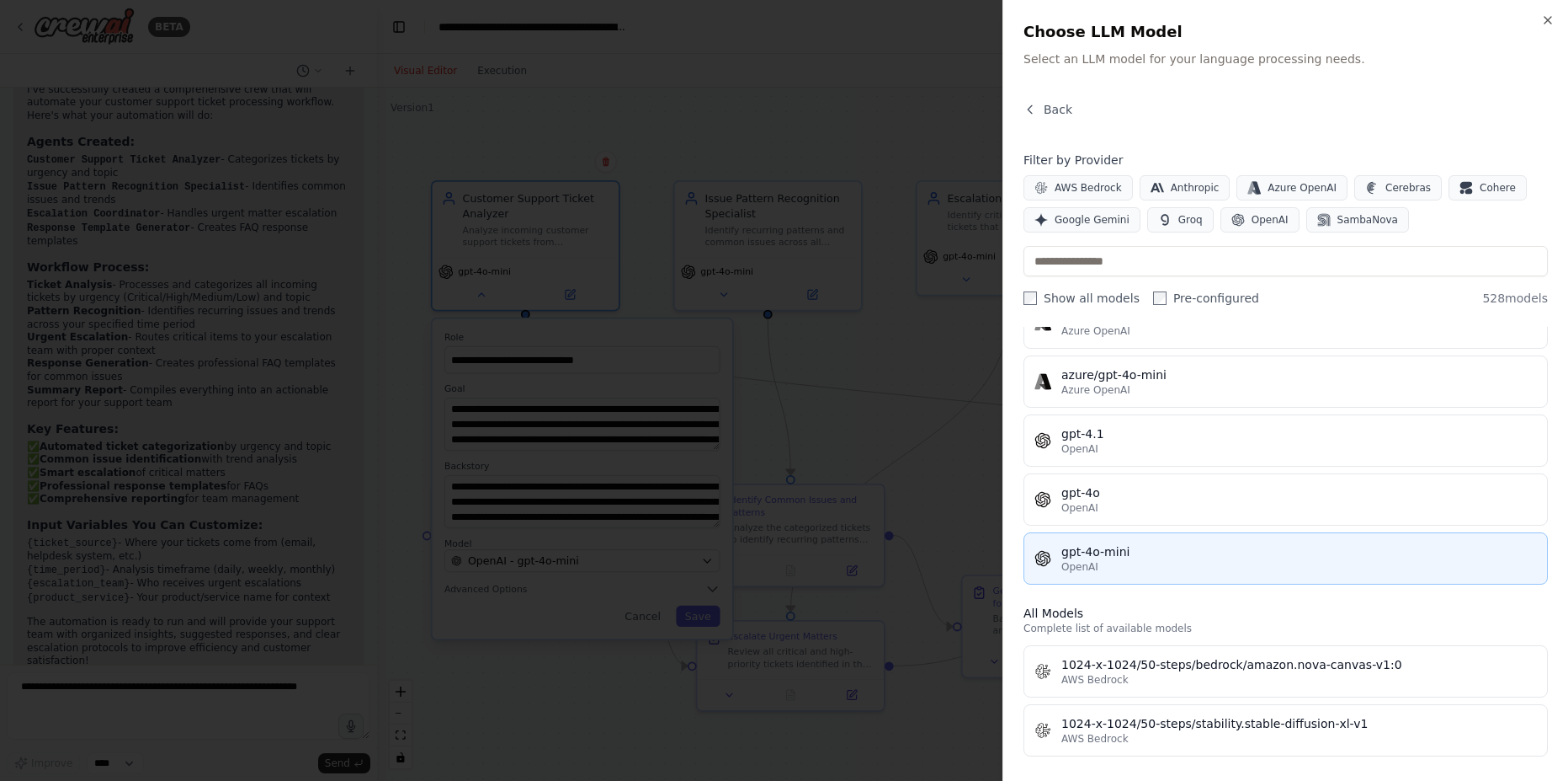
scroll to position [0, 0]
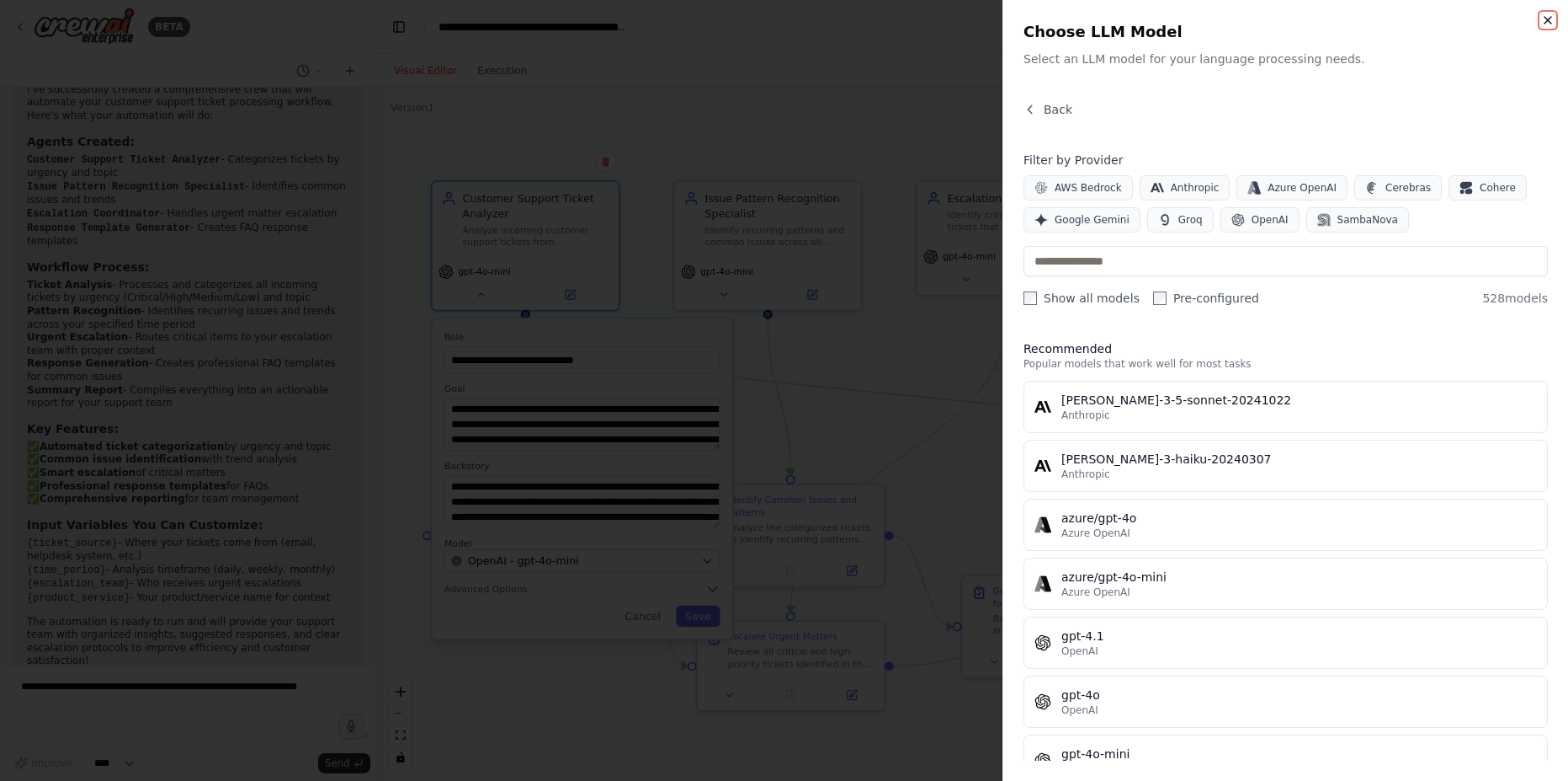
click at [1550, 19] on icon "button" at bounding box center [1548, 20] width 13 height 13
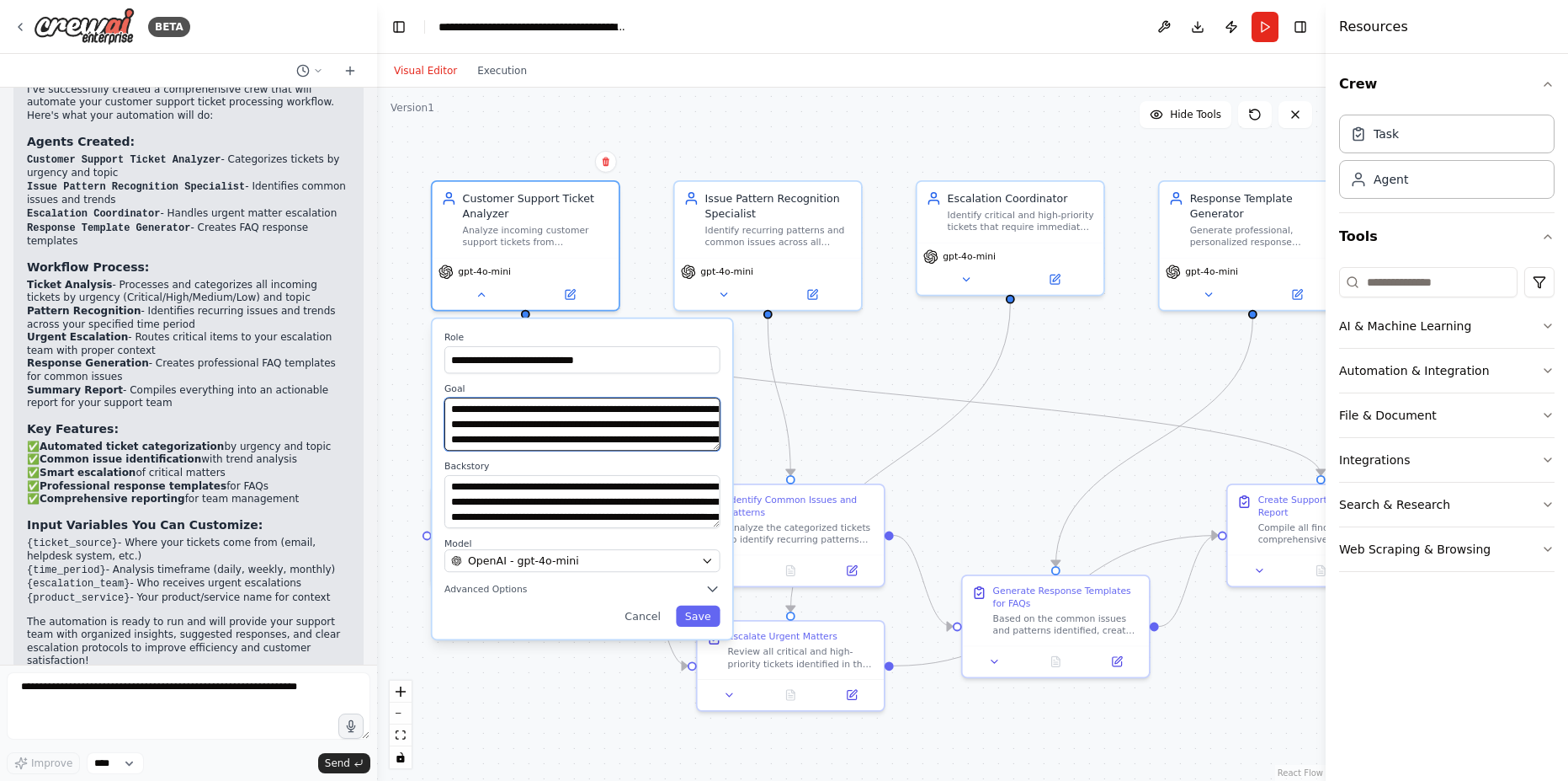
click at [626, 416] on textarea "**********" at bounding box center [583, 424] width 276 height 53
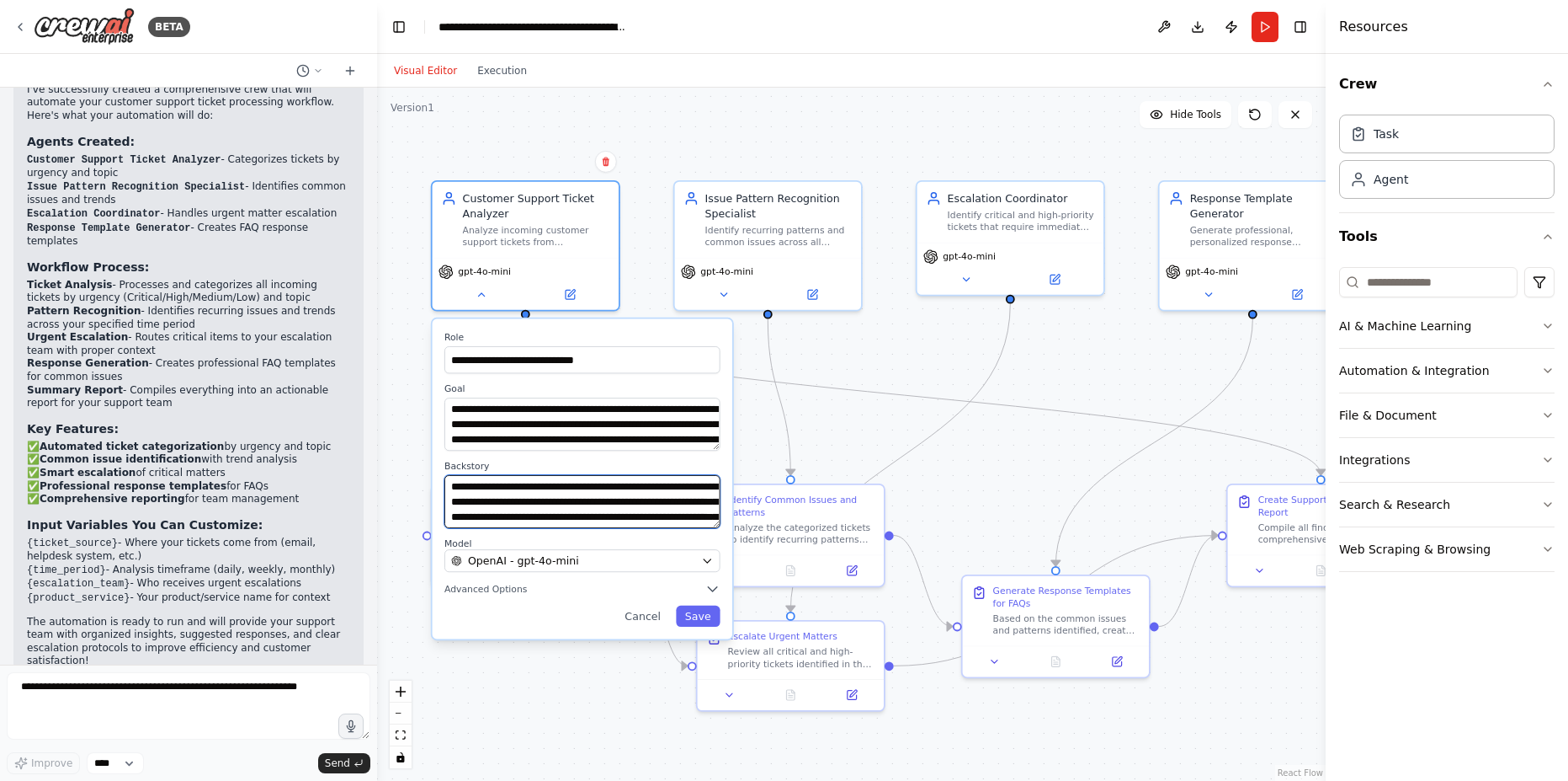
click at [620, 501] on textarea "**********" at bounding box center [583, 502] width 276 height 53
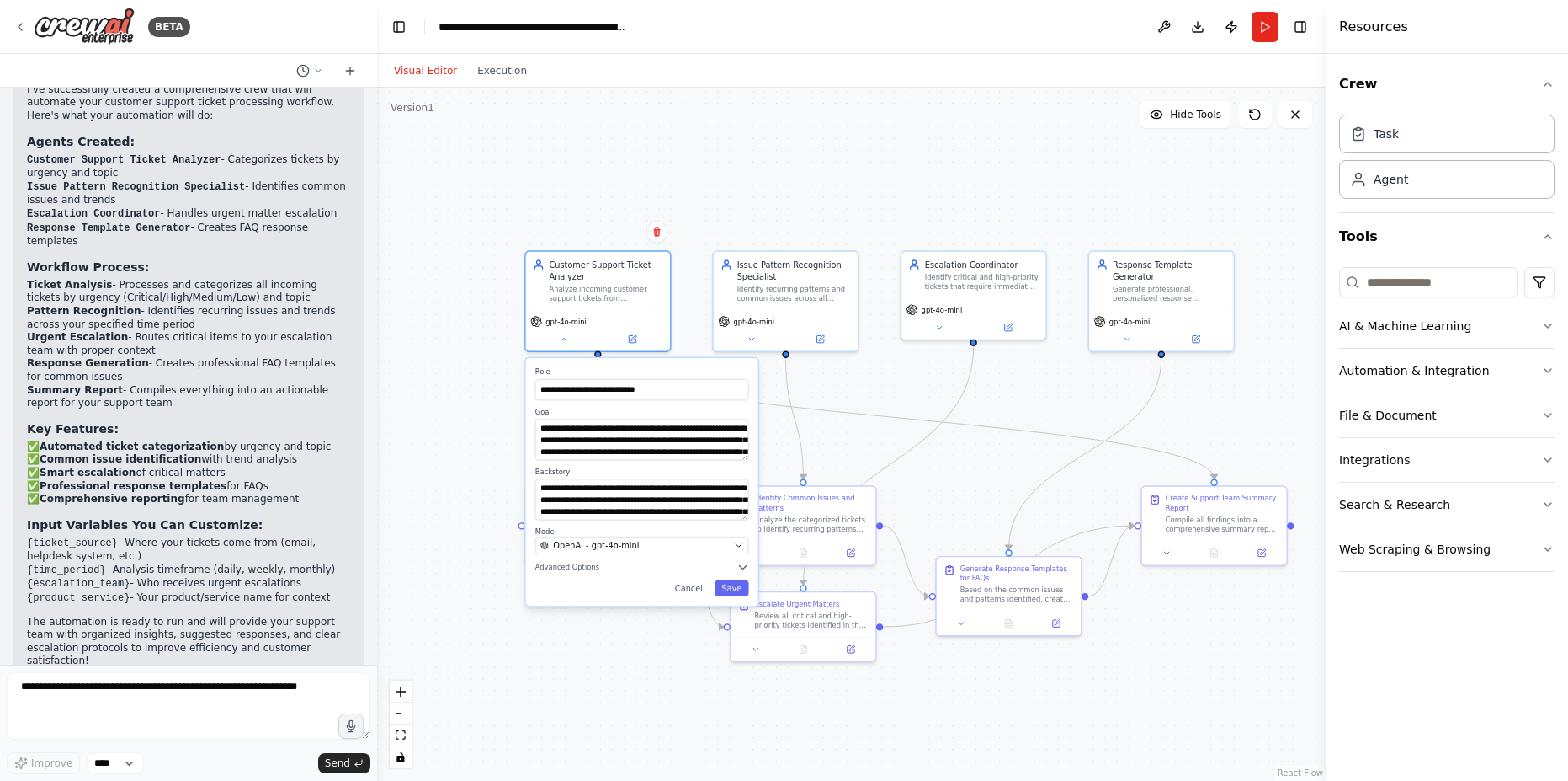
click at [576, 162] on div ".deletable-edge-delete-btn { width: 20px; height: 20px; border: 0px solid #ffff…" at bounding box center [852, 435] width 949 height 693
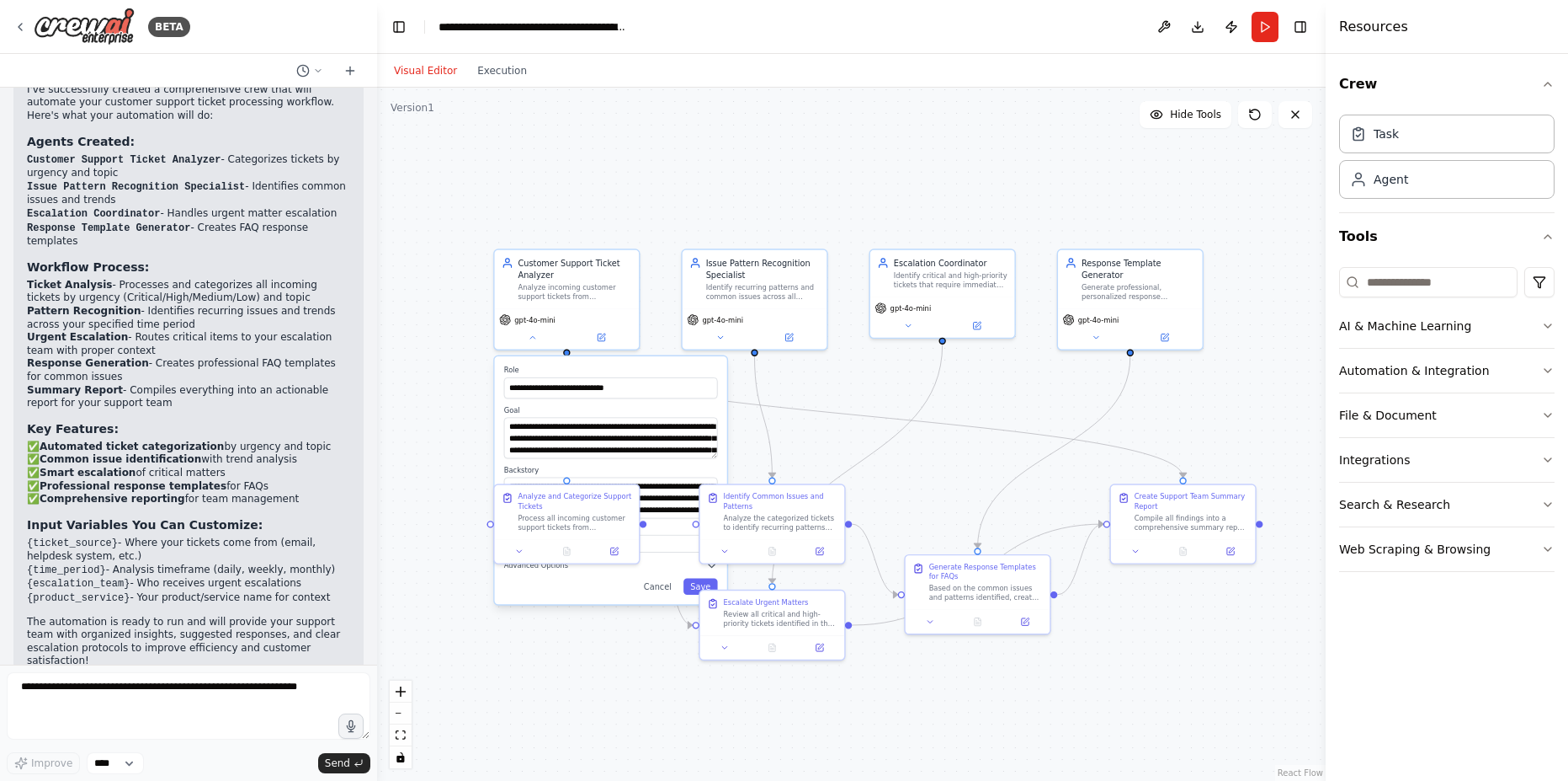
drag, startPoint x: 879, startPoint y: 375, endPoint x: 848, endPoint y: 373, distance: 31.1
click at [848, 373] on div ".deletable-edge-delete-btn { width: 20px; height: 20px; border: 0px solid #ffff…" at bounding box center [852, 435] width 949 height 693
click at [562, 293] on div "Analyze incoming customer support tickets from {ticket_source}, categorize them…" at bounding box center [574, 290] width 114 height 19
click at [522, 337] on button at bounding box center [533, 334] width 66 height 14
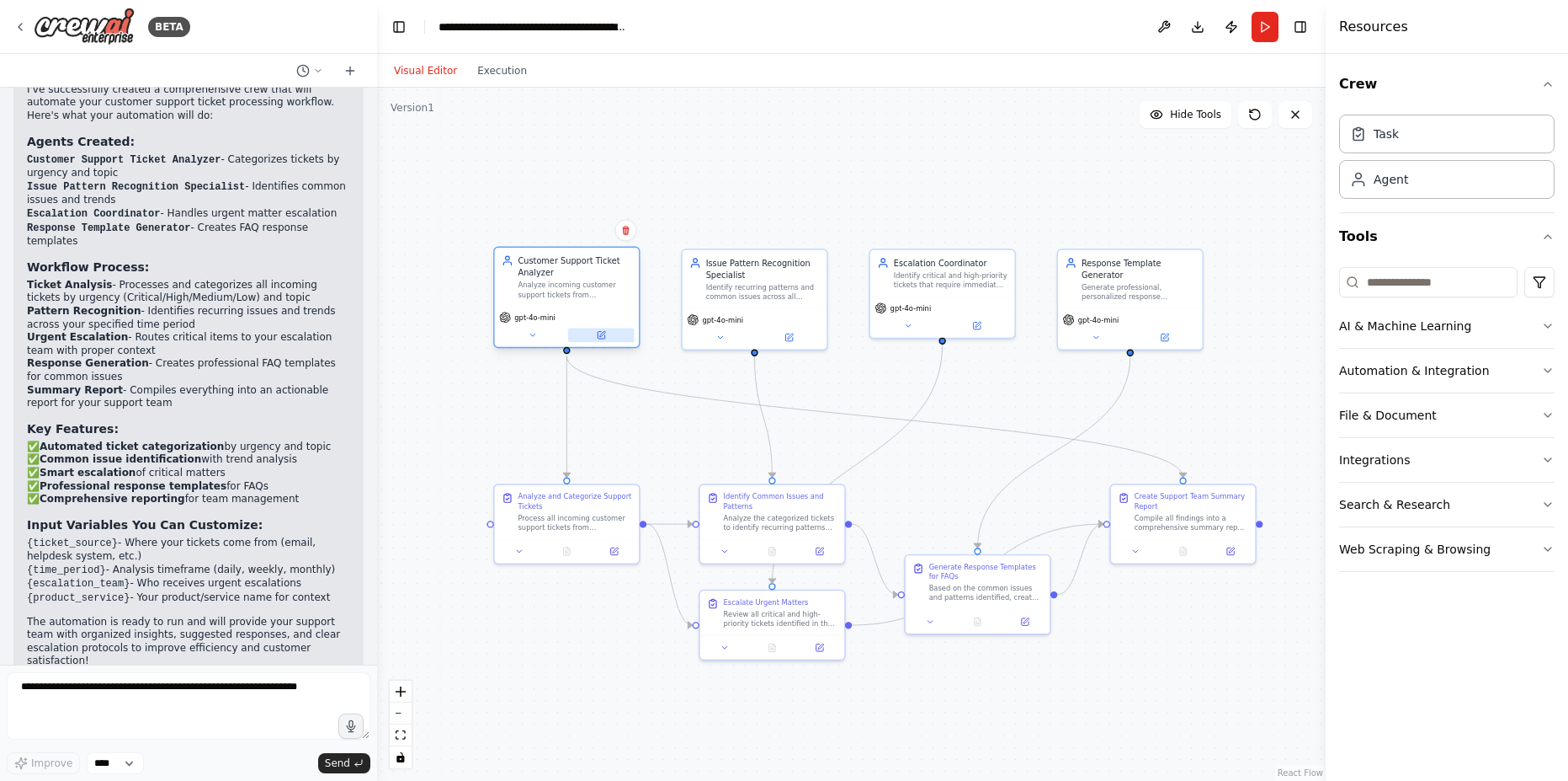
click at [593, 336] on button at bounding box center [601, 334] width 66 height 14
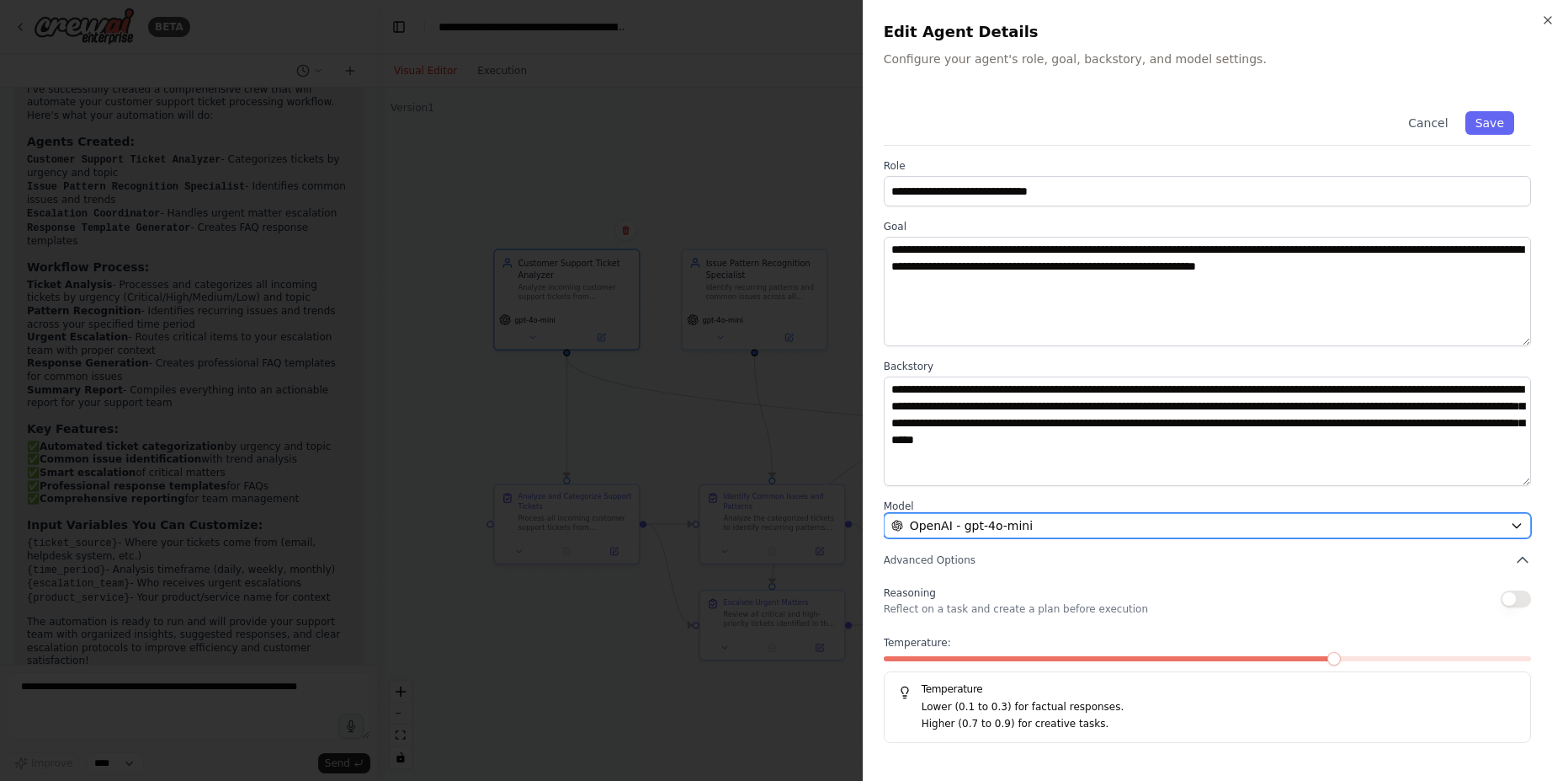
click at [1135, 522] on div "OpenAI - gpt-4o-mini" at bounding box center [1197, 525] width 612 height 17
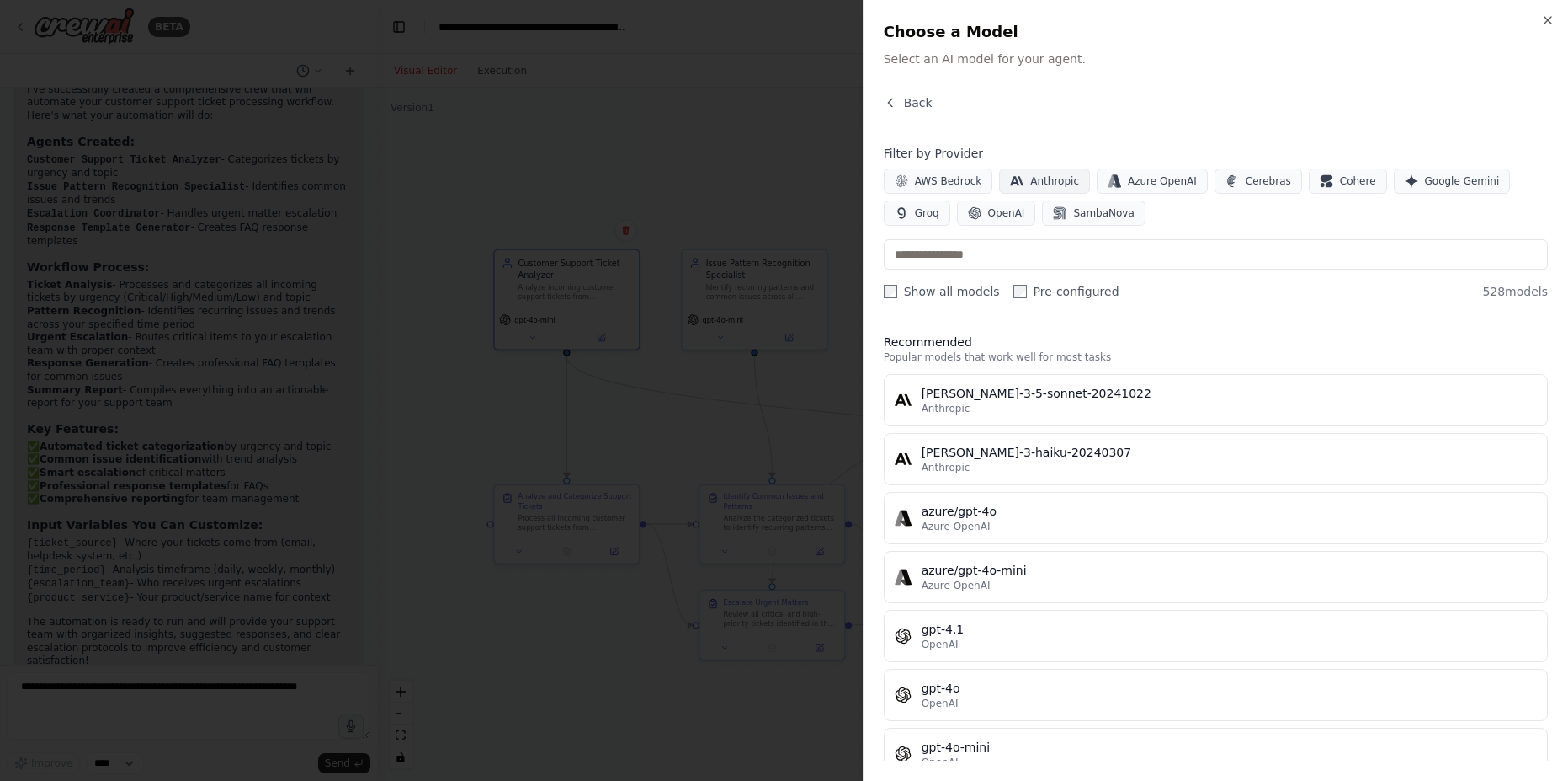
click at [1038, 180] on span "Anthropic" at bounding box center [1055, 181] width 49 height 13
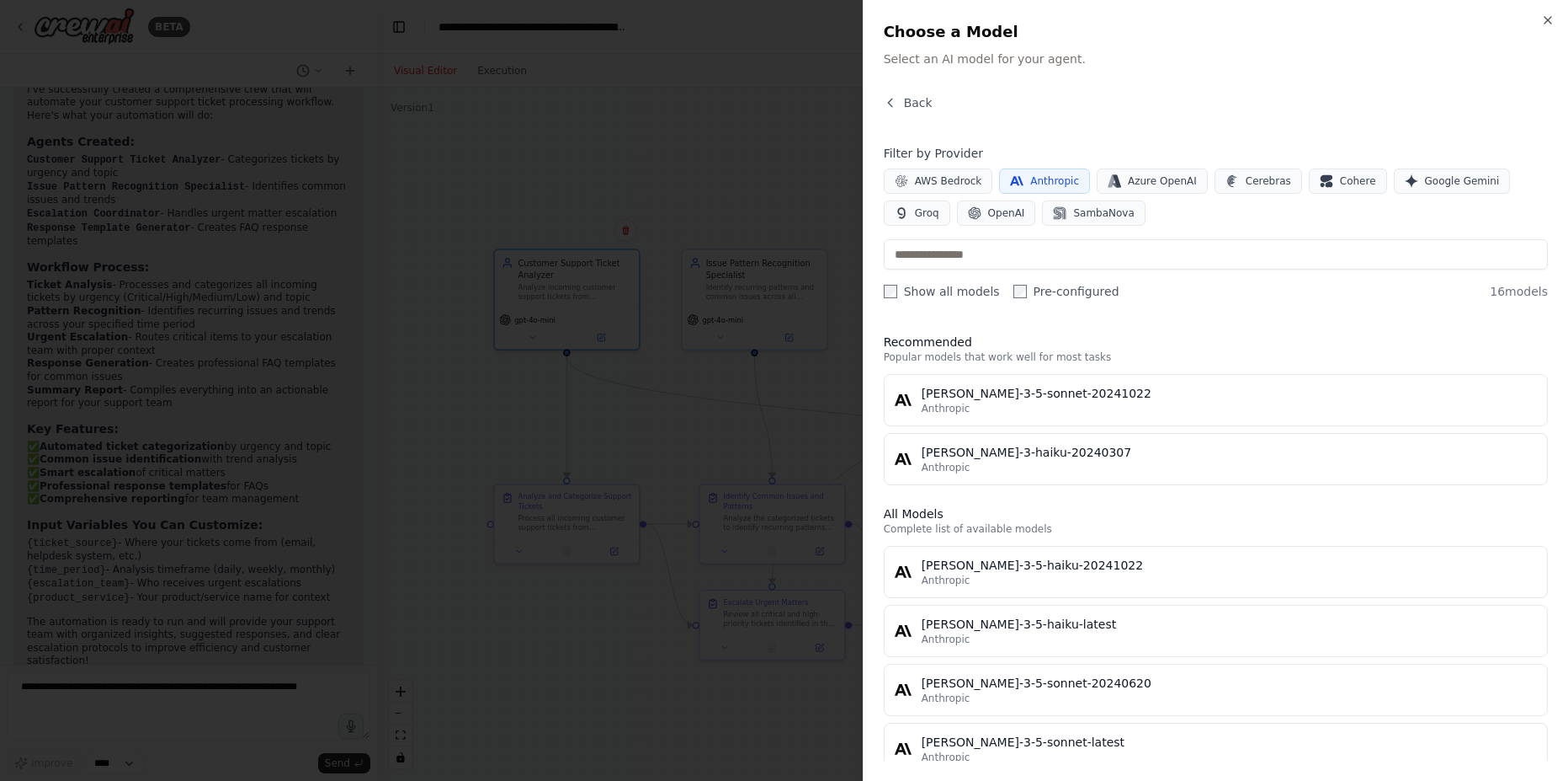
click at [1050, 175] on span "Anthropic" at bounding box center [1055, 181] width 49 height 13
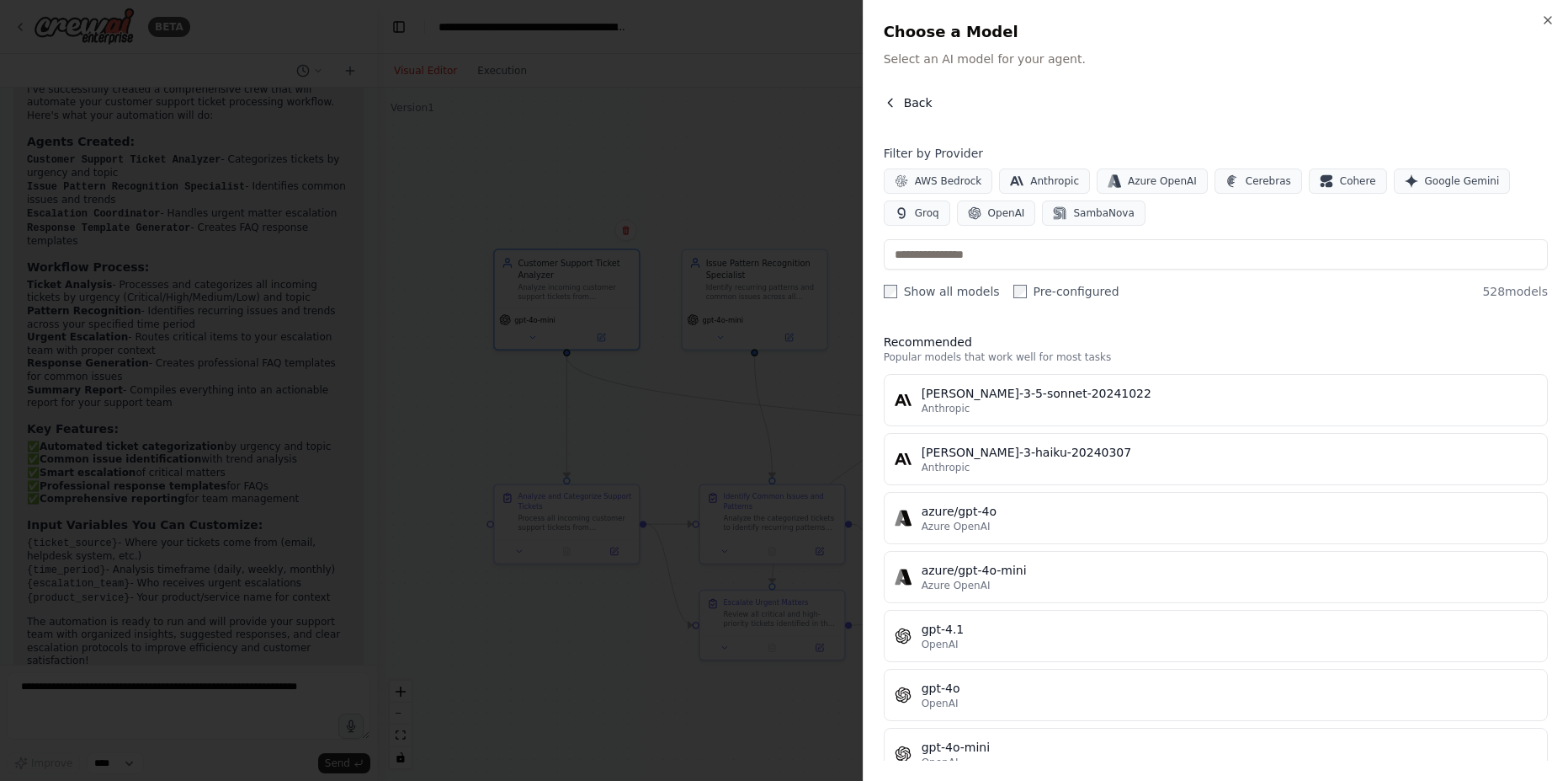
click at [895, 98] on icon "button" at bounding box center [890, 102] width 13 height 13
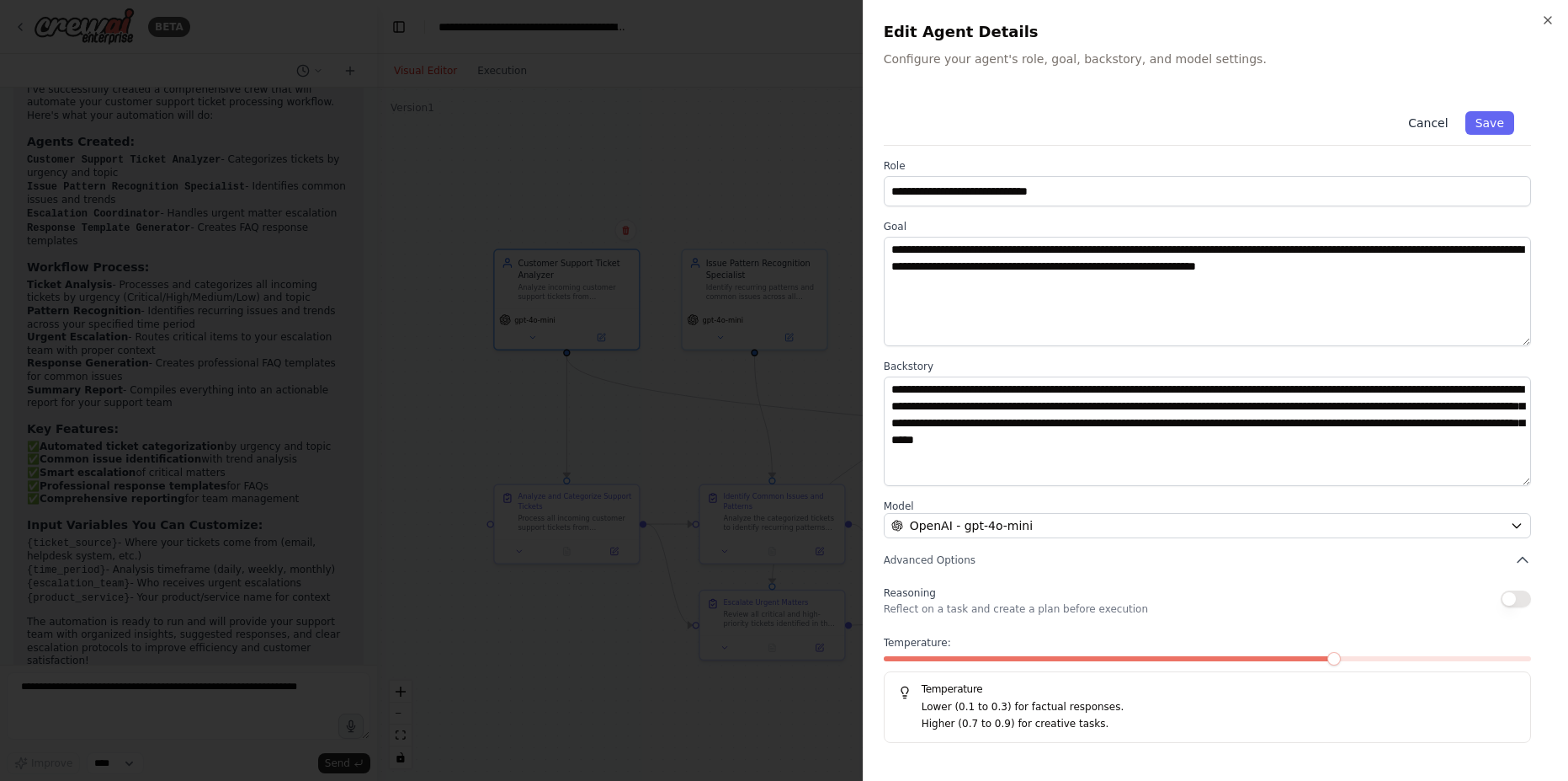
click at [1436, 117] on button "Cancel" at bounding box center [1428, 122] width 60 height 24
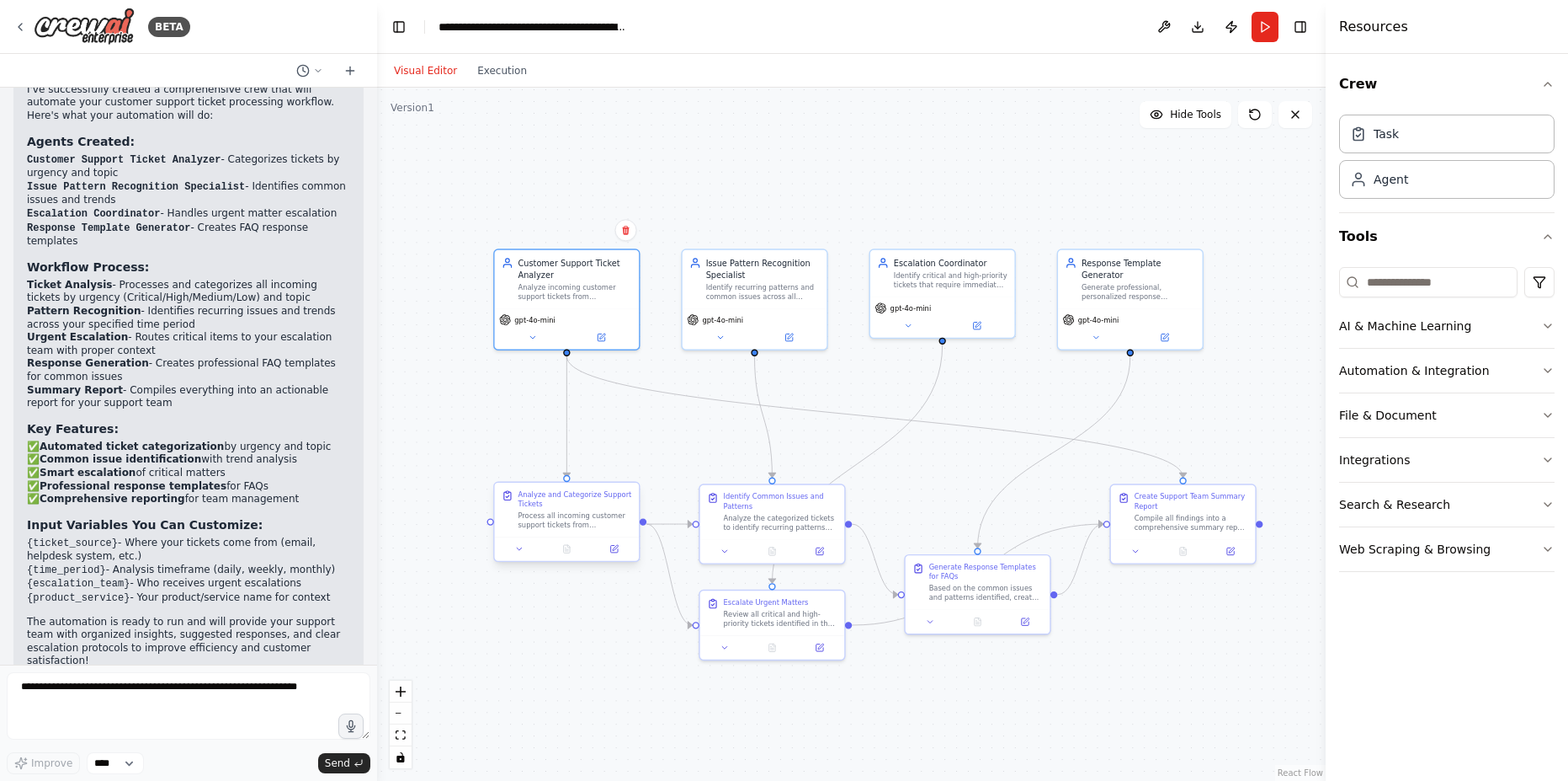
click at [556, 510] on div "Process all incoming customer support tickets from {ticket_source} and perform …" at bounding box center [574, 520] width 114 height 19
click at [607, 546] on button at bounding box center [614, 548] width 41 height 14
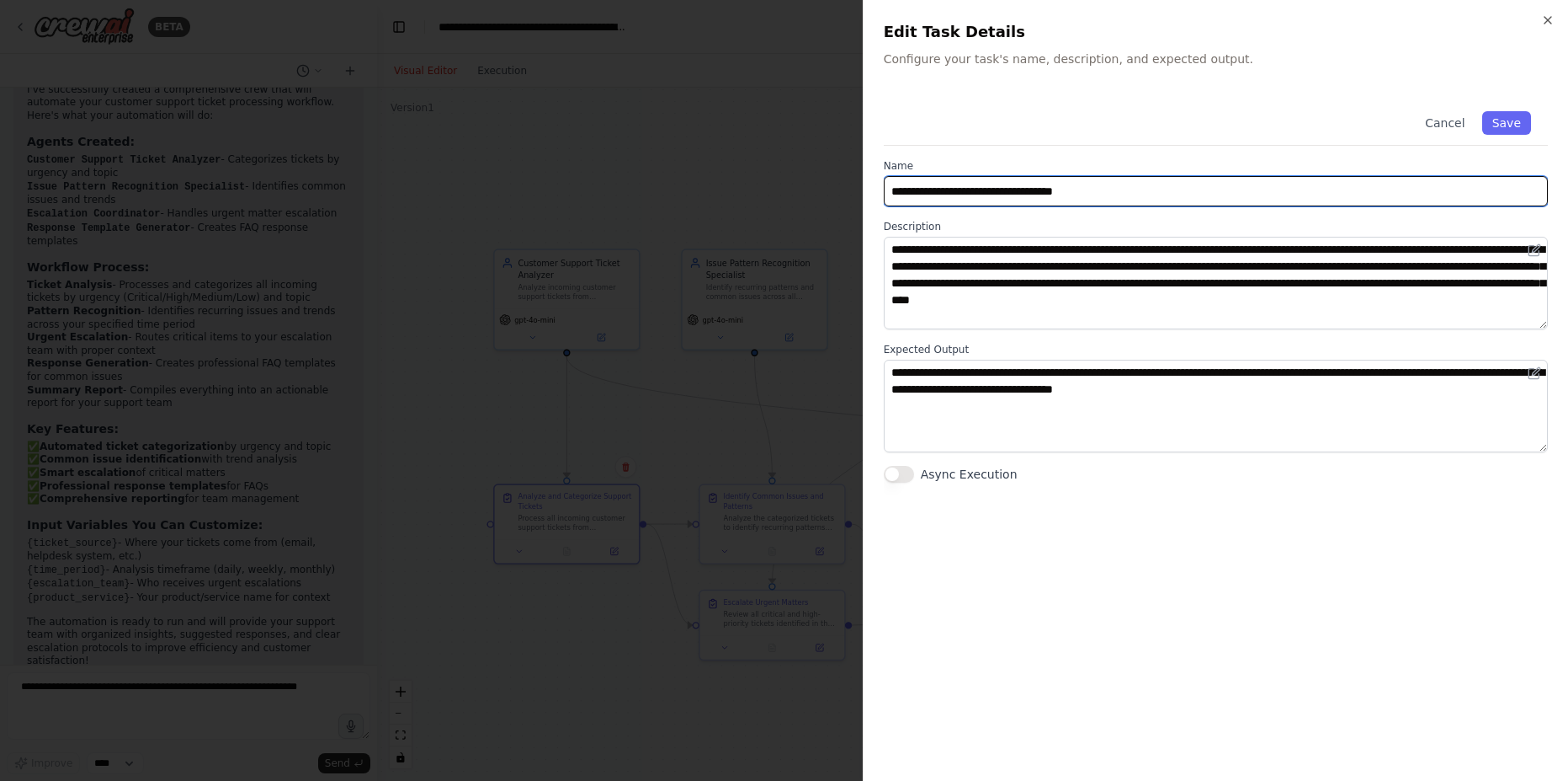
drag, startPoint x: 917, startPoint y: 186, endPoint x: 1031, endPoint y: 186, distance: 114.0
click at [1031, 186] on input "**********" at bounding box center [1216, 191] width 664 height 30
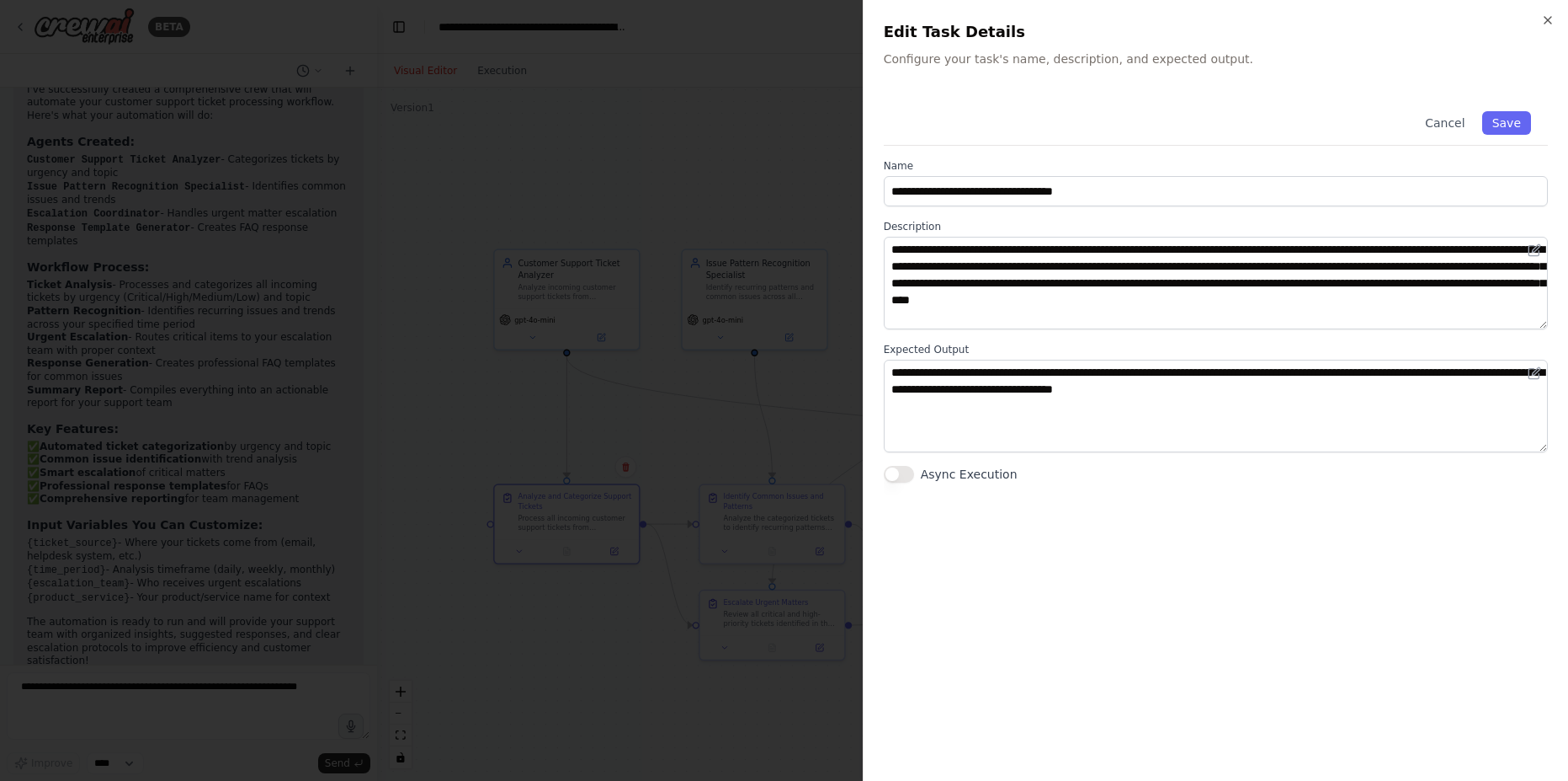
click at [1237, 229] on label "Description" at bounding box center [1216, 226] width 664 height 13
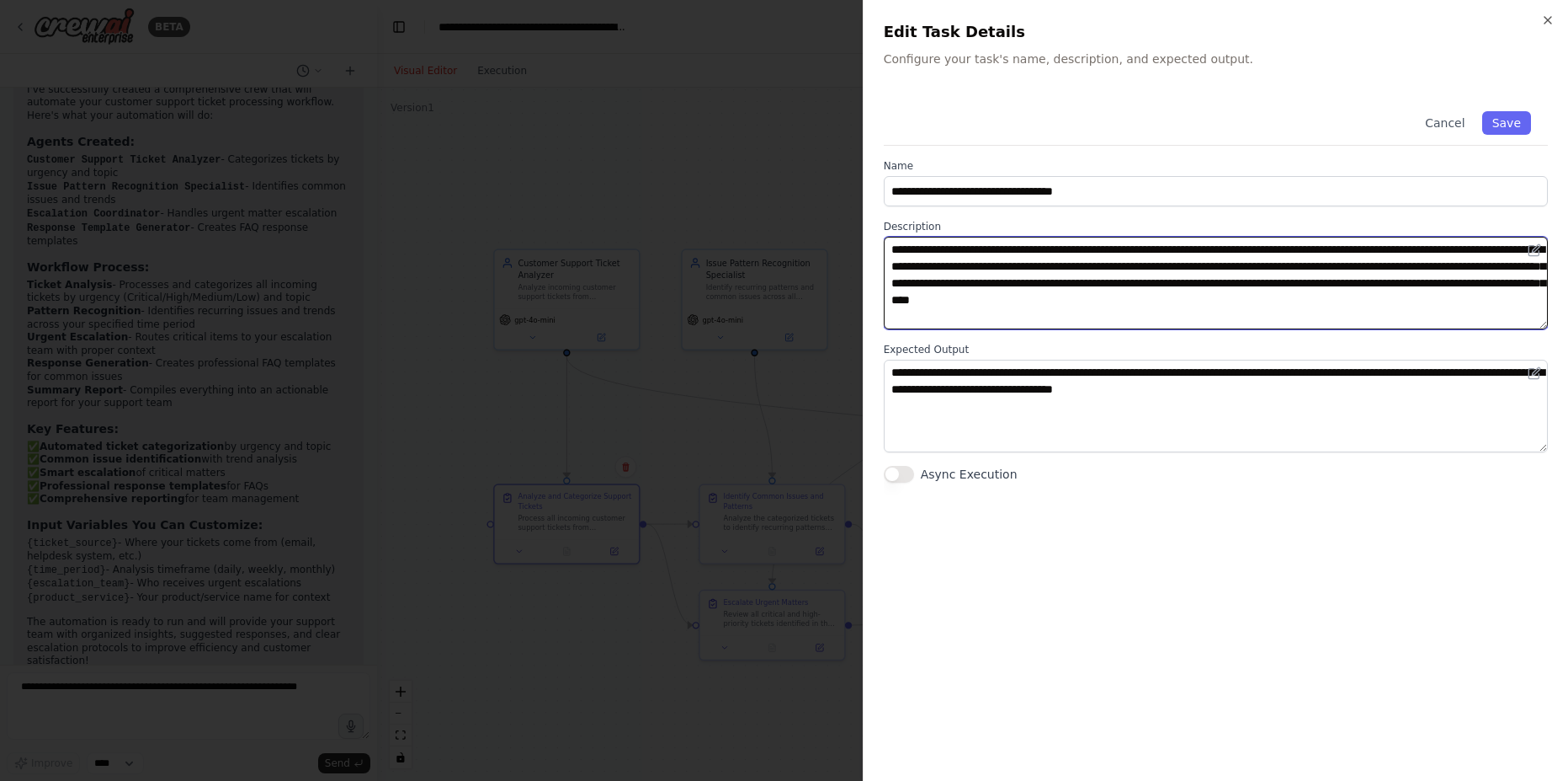
drag, startPoint x: 908, startPoint y: 250, endPoint x: 1056, endPoint y: 270, distance: 149.3
click at [1056, 270] on textarea "**********" at bounding box center [1216, 283] width 664 height 93
click at [1311, 297] on textarea "**********" at bounding box center [1216, 283] width 664 height 93
click at [1475, 297] on textarea "**********" at bounding box center [1216, 283] width 664 height 93
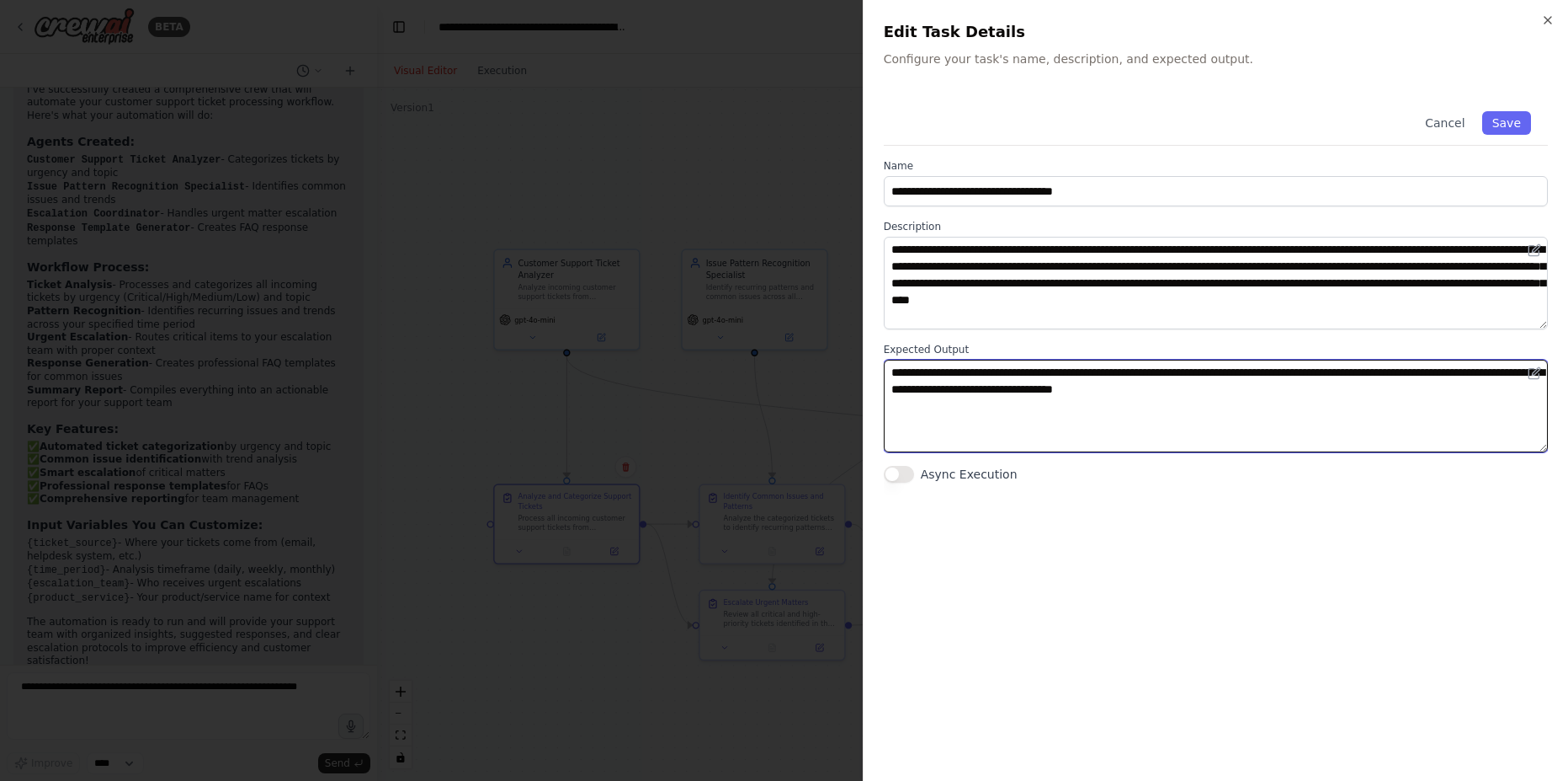
drag, startPoint x: 892, startPoint y: 372, endPoint x: 991, endPoint y: 385, distance: 99.8
click at [987, 384] on textarea "**********" at bounding box center [1216, 406] width 664 height 93
drag, startPoint x: 1041, startPoint y: 394, endPoint x: 1303, endPoint y: 393, distance: 262.0
click at [1303, 393] on textarea "**********" at bounding box center [1216, 406] width 664 height 93
click at [1314, 391] on textarea "**********" at bounding box center [1216, 406] width 664 height 93
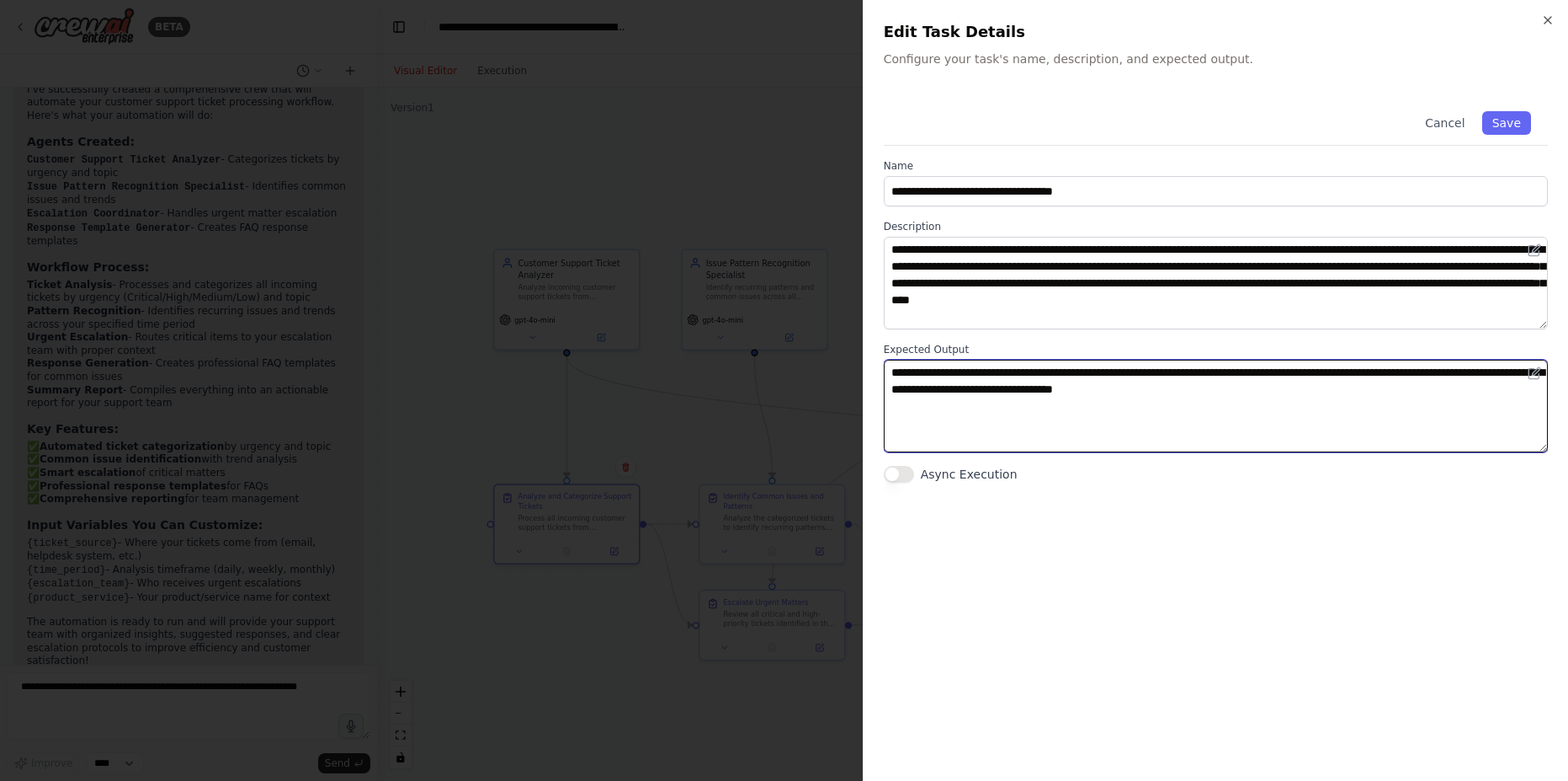
drag, startPoint x: 1314, startPoint y: 391, endPoint x: 881, endPoint y: 362, distance: 434.0
click at [881, 362] on div "**********" at bounding box center [1215, 390] width 705 height 781
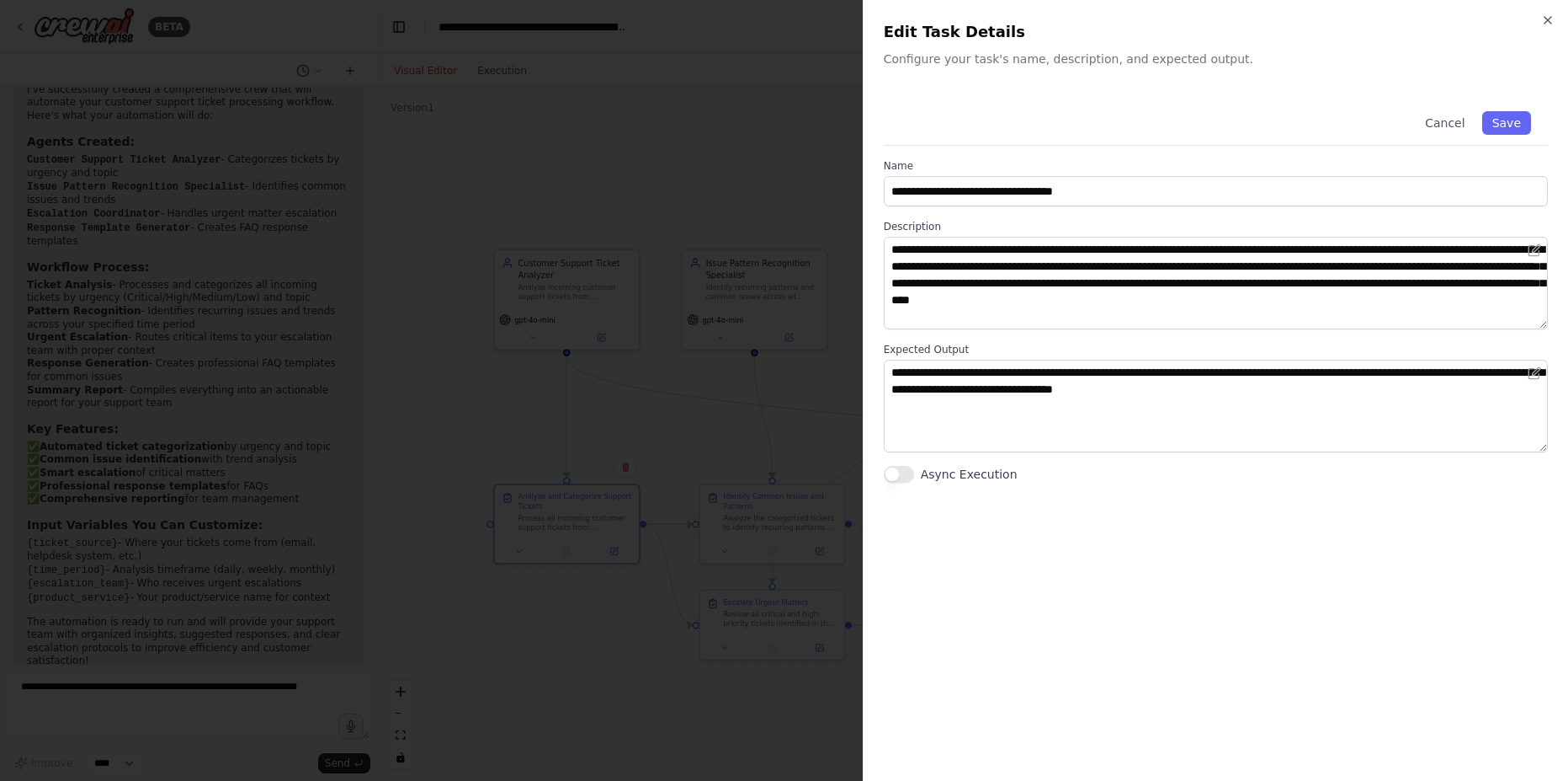
click at [1073, 554] on div "**********" at bounding box center [1216, 428] width 664 height 666
click at [644, 415] on div at bounding box center [784, 390] width 1568 height 781
